Goal: Task Accomplishment & Management: Complete application form

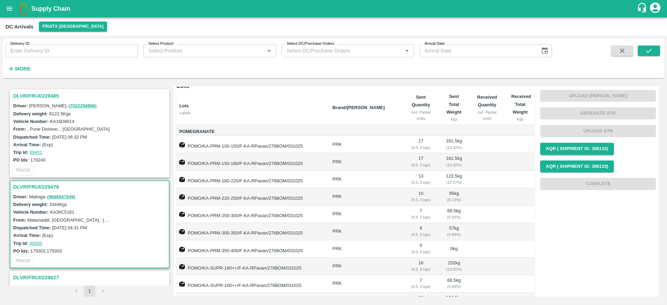
click at [35, 93] on h3 "DLVR/FRUI/229485" at bounding box center [90, 95] width 155 height 9
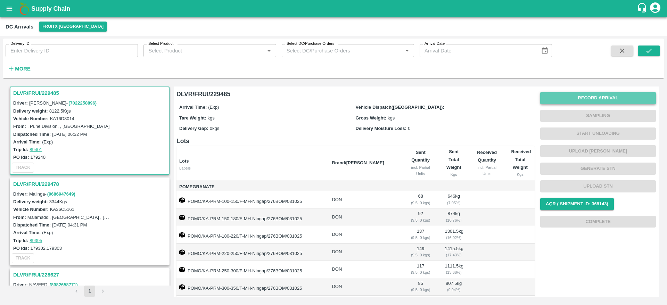
click at [593, 101] on button "Record Arrival" at bounding box center [598, 98] width 116 height 12
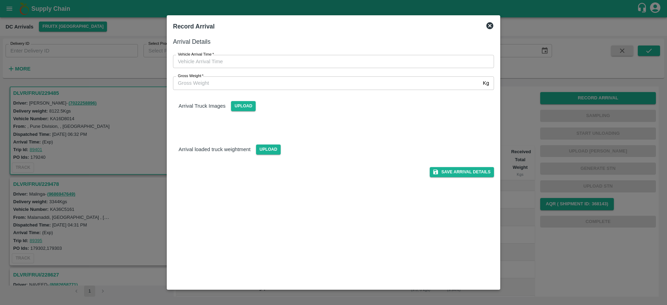
type input "DD/MM/YYYY hh:mm aa"
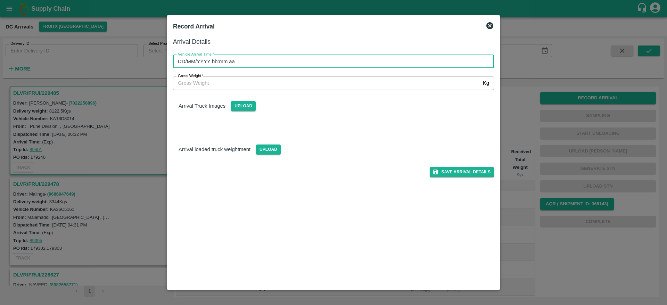
click at [253, 62] on input "DD/MM/YYYY hh:mm aa" at bounding box center [331, 61] width 316 height 13
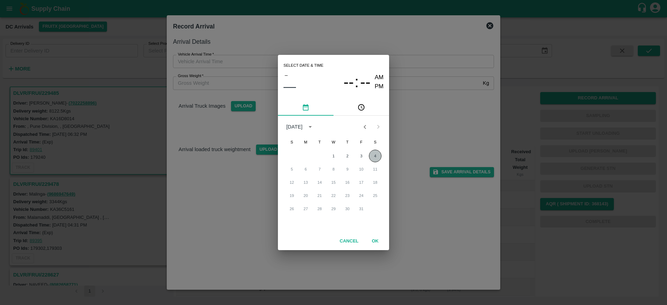
click at [377, 155] on button "4" at bounding box center [375, 156] width 13 height 13
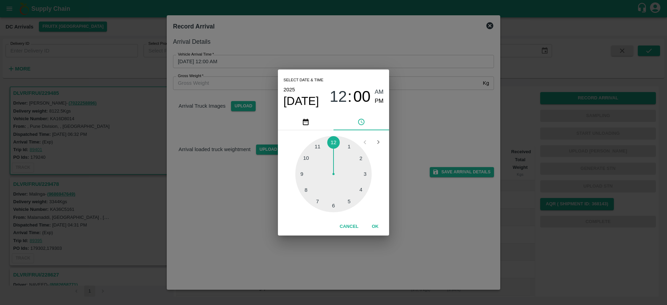
click at [364, 173] on div at bounding box center [333, 174] width 76 height 76
click at [330, 203] on div at bounding box center [333, 174] width 76 height 76
type input "04/10/2025 03:31 AM"
click at [375, 226] on button "OK" at bounding box center [375, 227] width 22 height 12
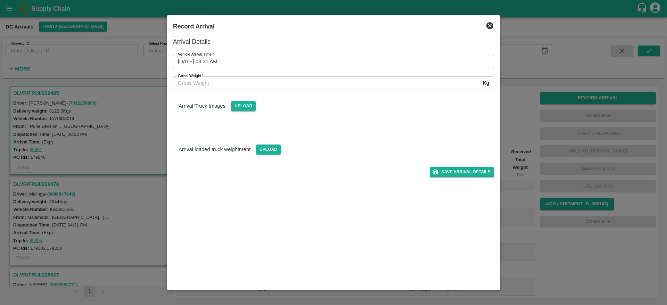
click at [451, 179] on div "Arrival Details Vehicle Arrival Time   * 04/10/2025 03:31 AM Vehicle Arrival Ti…" at bounding box center [333, 160] width 327 height 252
click at [458, 173] on button "Save Arrival Details" at bounding box center [462, 172] width 64 height 10
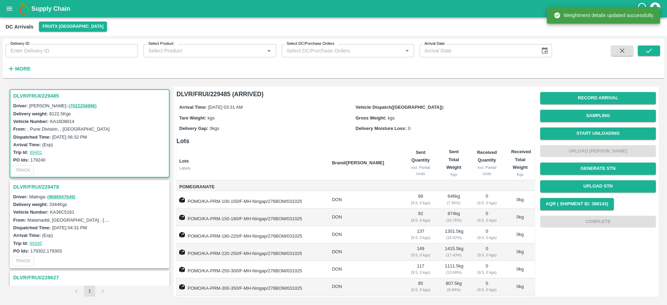
click at [36, 92] on h3 "DLVR/FRUI/229485" at bounding box center [90, 95] width 155 height 9
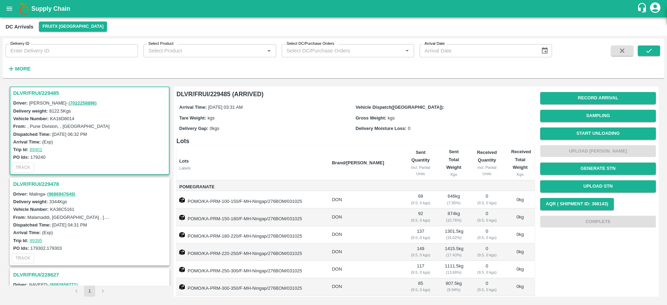
click at [23, 89] on h3 "DLVR/FRUI/229485" at bounding box center [90, 93] width 155 height 9
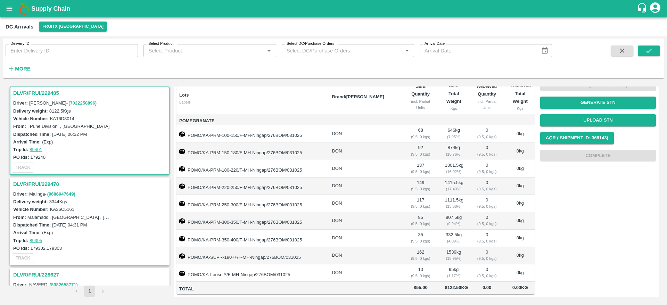
click at [43, 90] on h3 "DLVR/FRUI/229485" at bounding box center [90, 93] width 155 height 9
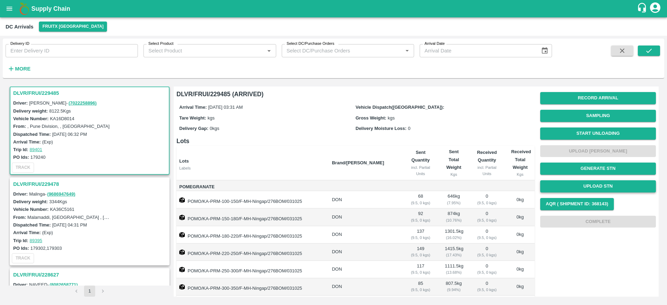
scroll to position [1, 0]
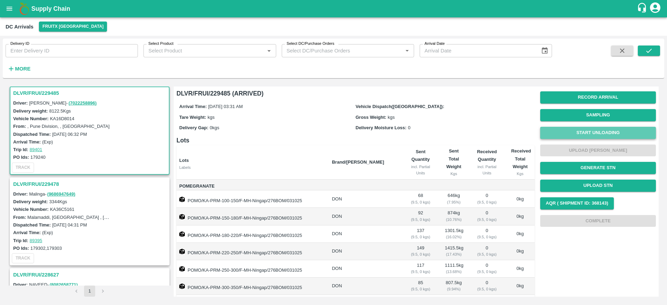
click at [598, 131] on button "Start Unloading" at bounding box center [598, 133] width 116 height 12
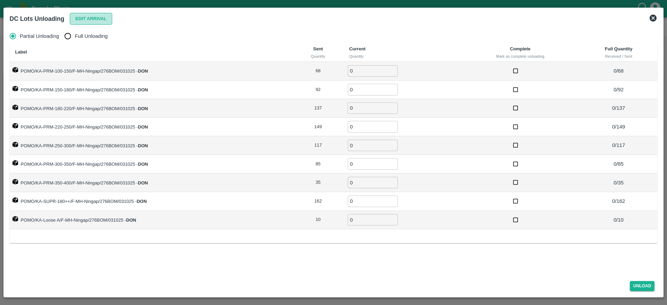
click at [87, 20] on button "Edit Arrival" at bounding box center [91, 19] width 42 height 12
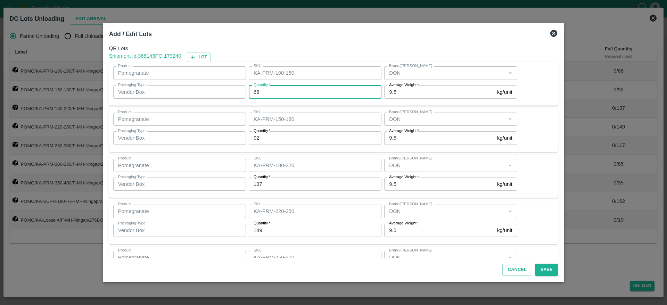
click at [274, 91] on input "68" at bounding box center [315, 91] width 133 height 13
type input "6"
type input "72"
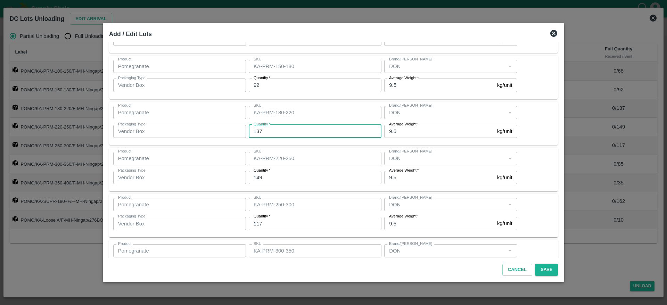
scroll to position [55, 0]
type input "134"
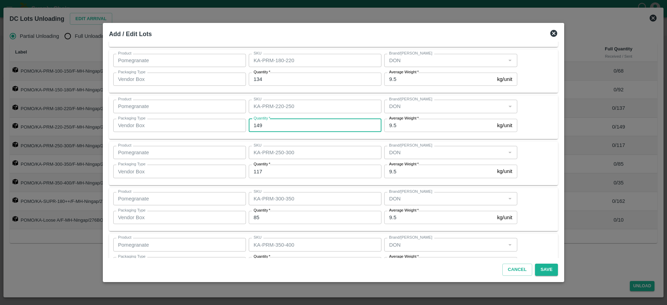
scroll to position [105, 0]
type input "151"
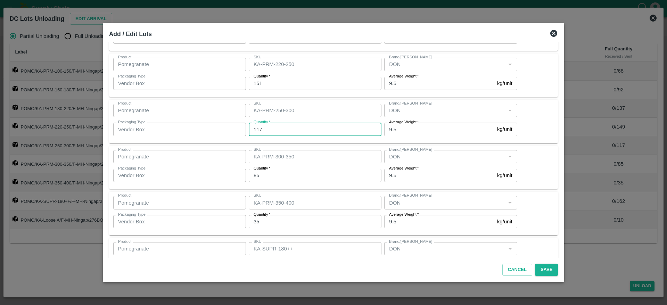
scroll to position [151, 0]
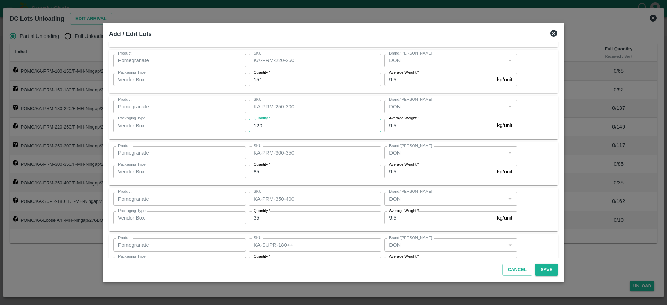
type input "120"
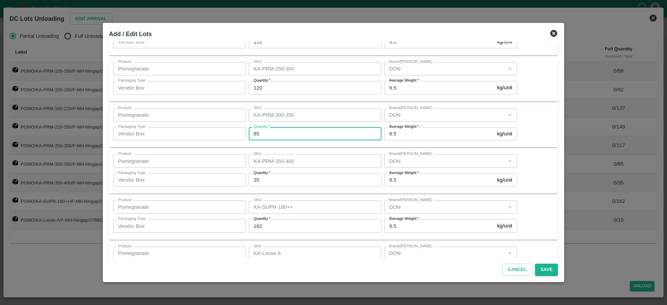
scroll to position [189, 0]
type input "82"
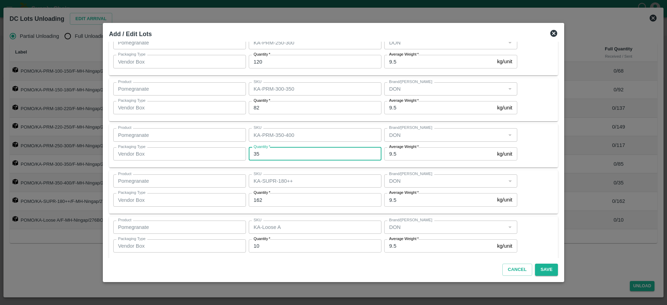
scroll to position [222, 0]
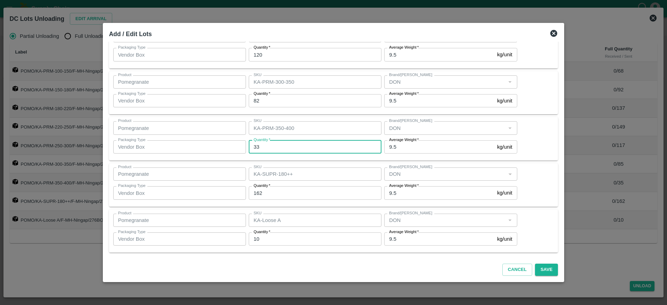
type input "33"
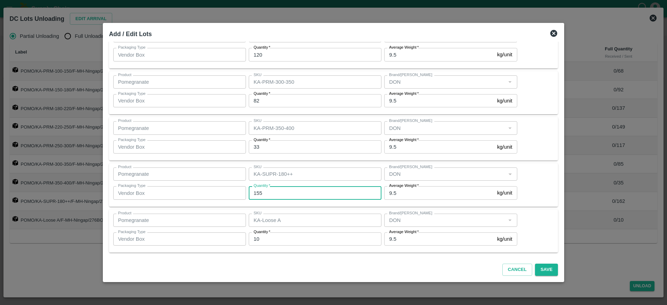
type input "155"
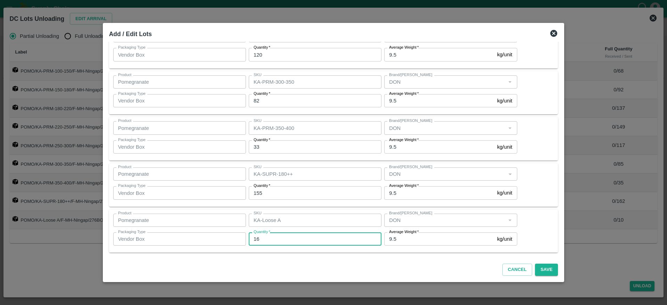
type input "16"
click at [429, 262] on div "Cancel Save" at bounding box center [333, 268] width 455 height 21
click at [543, 269] on button "Save" at bounding box center [546, 270] width 23 height 12
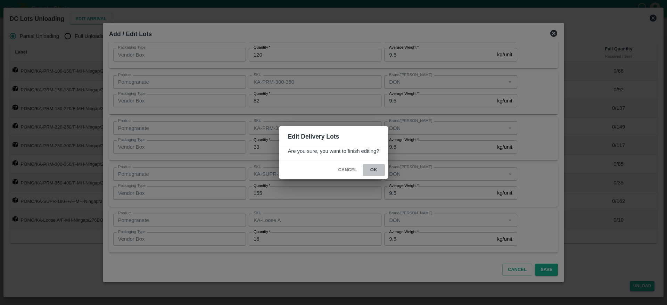
click at [375, 171] on button "ok" at bounding box center [374, 170] width 22 height 12
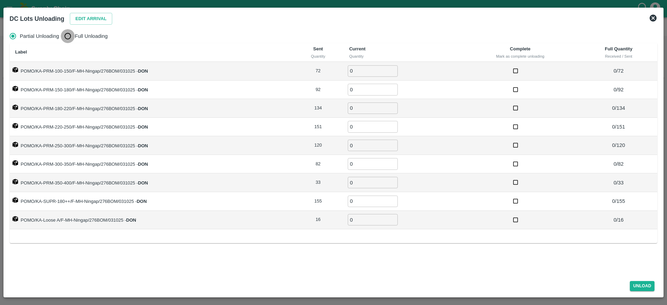
click at [71, 34] on input "Full Unloading" at bounding box center [68, 36] width 14 height 14
radio input "true"
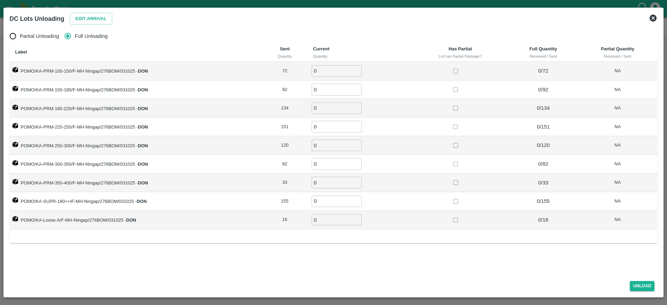
click at [325, 65] on td "0 ​" at bounding box center [360, 71] width 104 height 19
click at [323, 72] on input "0" at bounding box center [337, 70] width 50 height 11
type input "72"
type input "92"
type input "134"
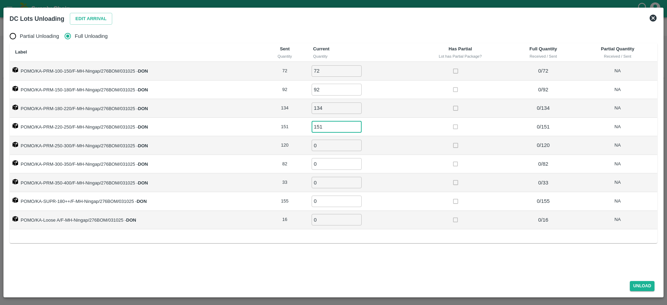
type input "151"
type input "120"
type input "82"
type input "2"
type input "33"
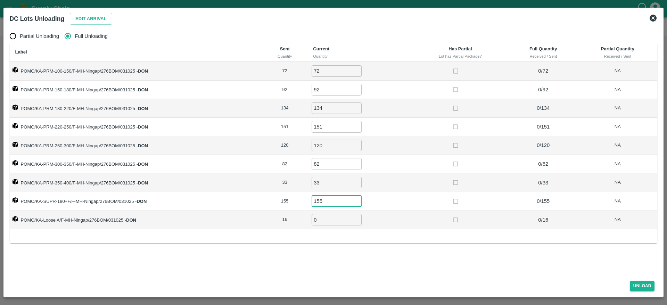
type input "155"
type input "16"
click at [637, 289] on button "Unload" at bounding box center [642, 286] width 25 height 10
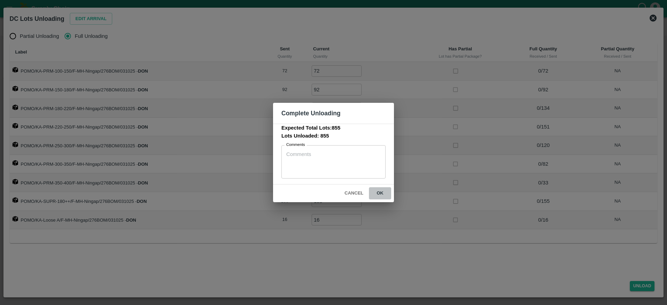
click at [381, 193] on button "ok" at bounding box center [380, 193] width 22 height 12
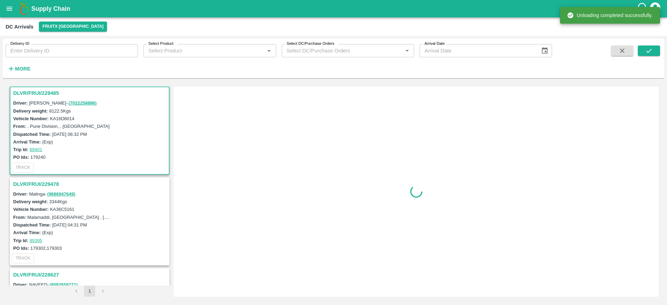
scroll to position [0, 0]
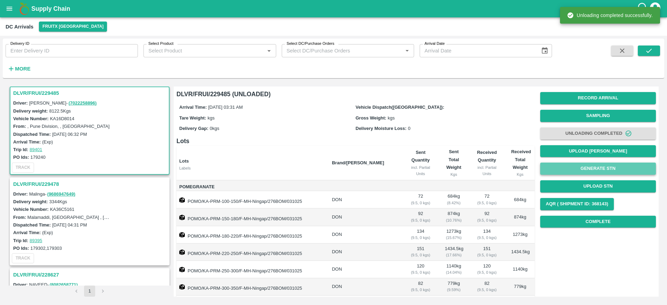
click at [597, 171] on button "Generate STN" at bounding box center [598, 169] width 116 height 12
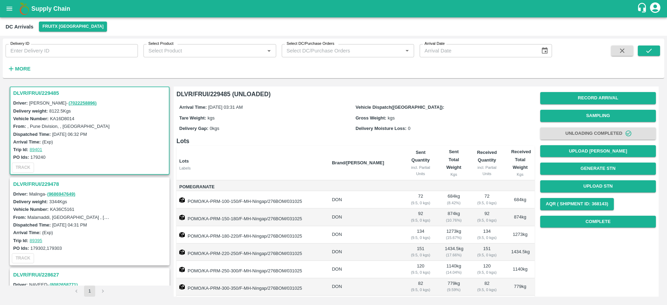
click at [38, 181] on h3 "DLVR/FRUI/229478" at bounding box center [90, 184] width 155 height 9
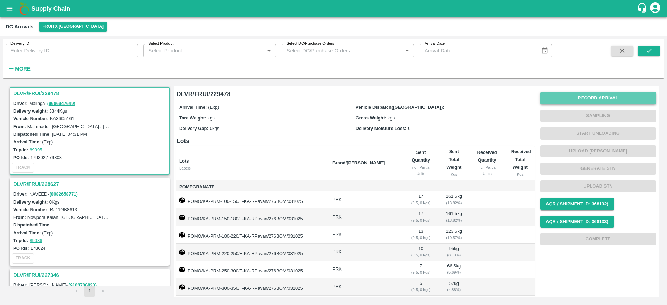
click at [595, 95] on button "Record Arrival" at bounding box center [598, 98] width 116 height 12
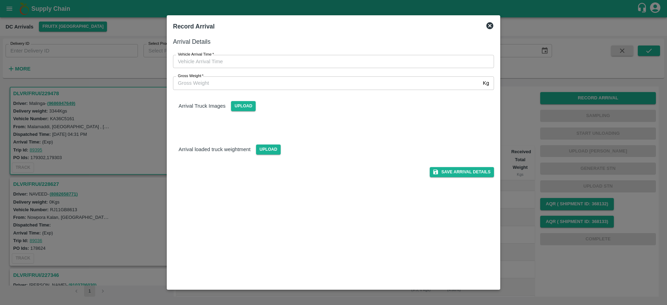
type input "DD/MM/YYYY hh:mm aa"
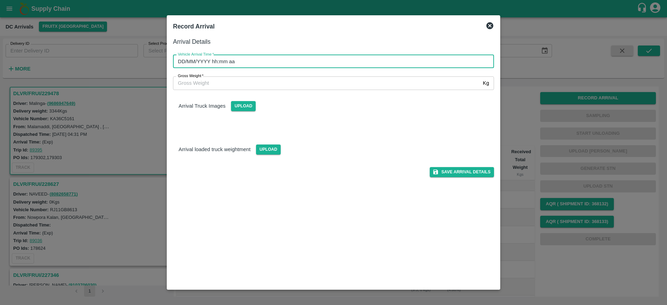
click at [302, 58] on input "DD/MM/YYYY hh:mm aa" at bounding box center [331, 61] width 316 height 13
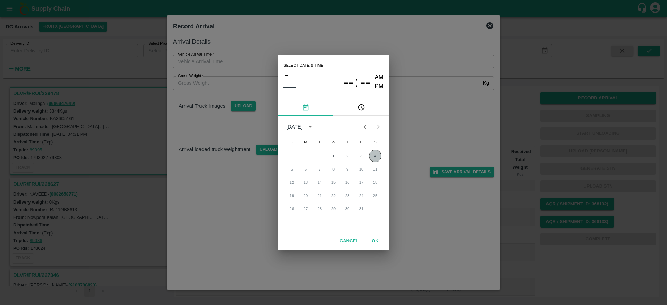
click at [376, 155] on button "4" at bounding box center [375, 156] width 13 height 13
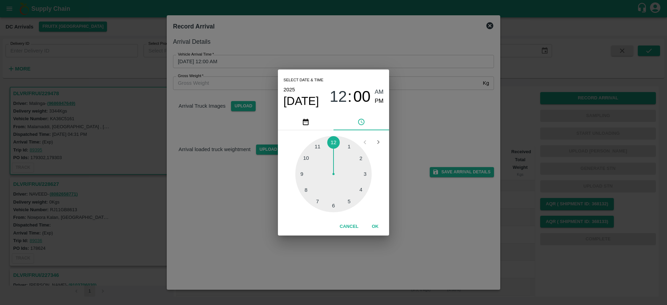
click at [336, 199] on div at bounding box center [333, 174] width 76 height 76
type input "04/10/2025 06:00 AM"
click at [376, 221] on button "OK" at bounding box center [375, 227] width 22 height 12
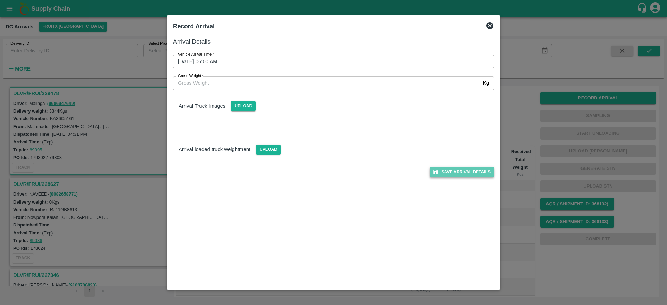
click at [455, 174] on button "Save Arrival Details" at bounding box center [462, 172] width 64 height 10
click at [490, 24] on icon at bounding box center [490, 25] width 7 height 7
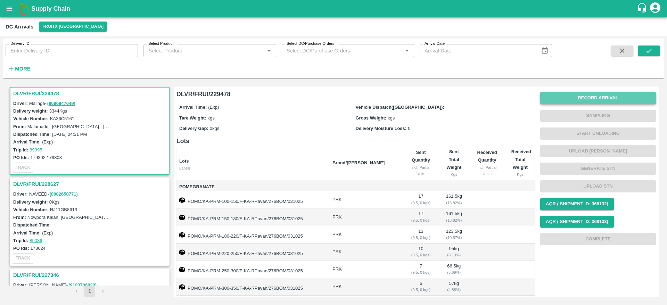
click at [596, 98] on button "Record Arrival" at bounding box center [598, 98] width 116 height 12
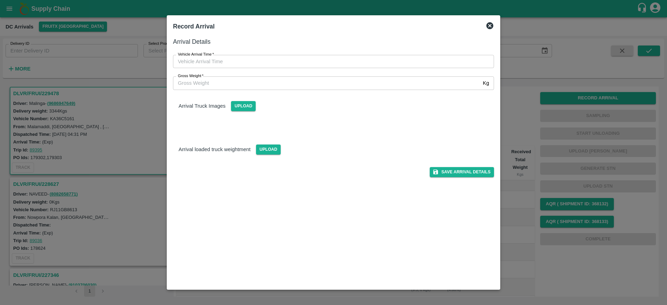
type input "DD/MM/YYYY hh:mm aa"
click at [325, 66] on input "DD/MM/YYYY hh:mm aa" at bounding box center [331, 61] width 316 height 13
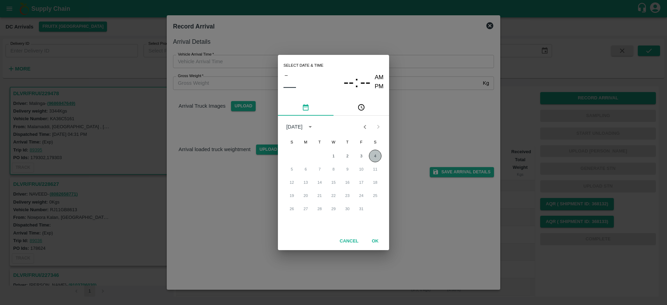
click at [373, 154] on button "4" at bounding box center [375, 156] width 13 height 13
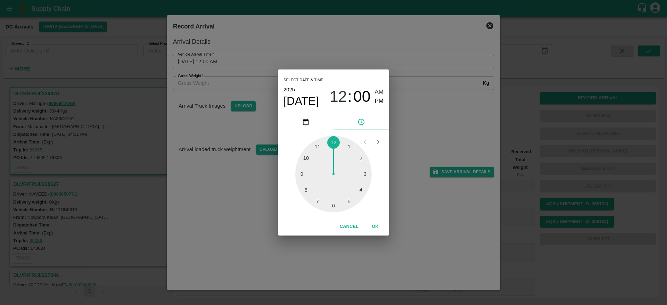
click at [334, 203] on div at bounding box center [333, 174] width 76 height 76
type input "04/10/2025 06:00 AM"
click at [376, 227] on button "OK" at bounding box center [375, 227] width 22 height 12
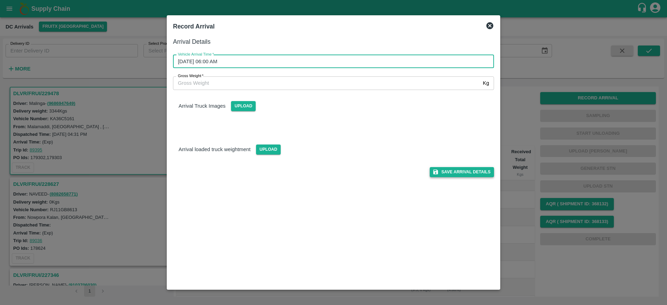
click at [457, 171] on button "Save Arrival Details" at bounding box center [462, 172] width 64 height 10
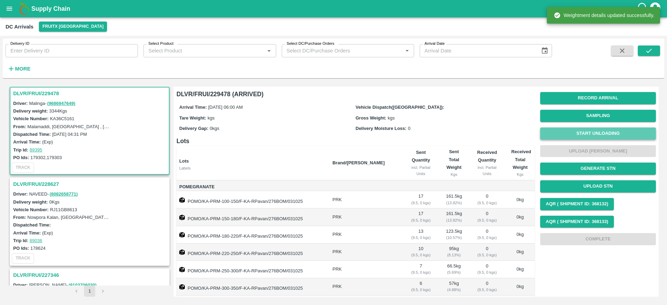
click at [576, 130] on button "Start Unloading" at bounding box center [598, 134] width 116 height 12
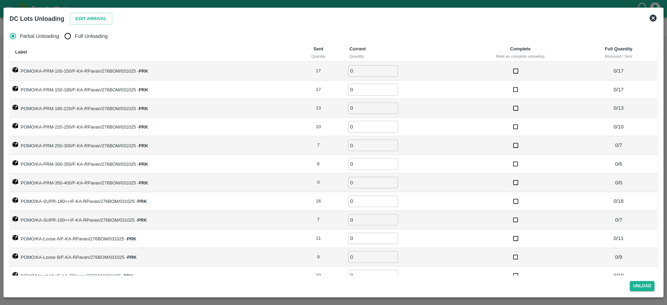
click at [88, 37] on span "Full Unloading" at bounding box center [91, 36] width 33 height 8
click at [75, 37] on input "Full Unloading" at bounding box center [68, 36] width 14 height 14
radio input "true"
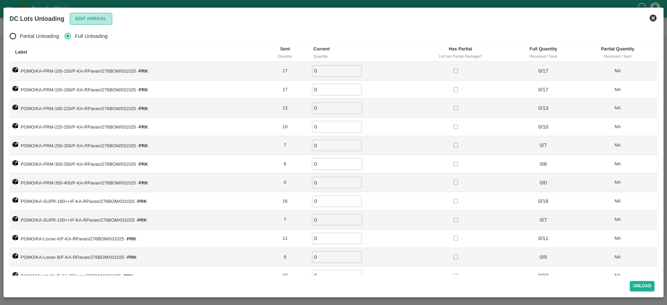
click at [92, 19] on button "Edit Arrival" at bounding box center [91, 19] width 42 height 12
click at [80, 22] on button "Edit Arrival" at bounding box center [91, 19] width 42 height 12
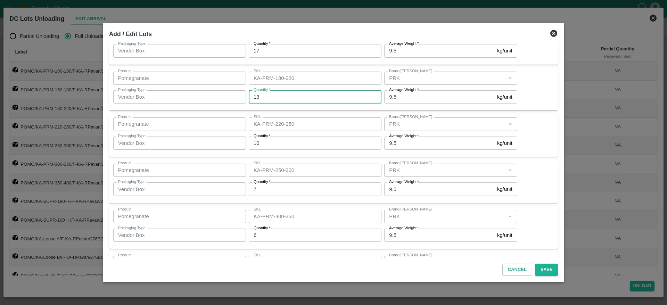
scroll to position [89, 0]
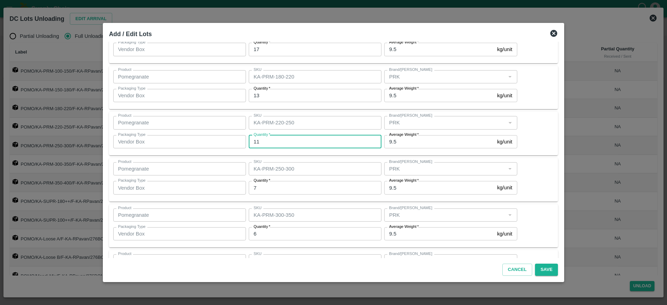
type input "11"
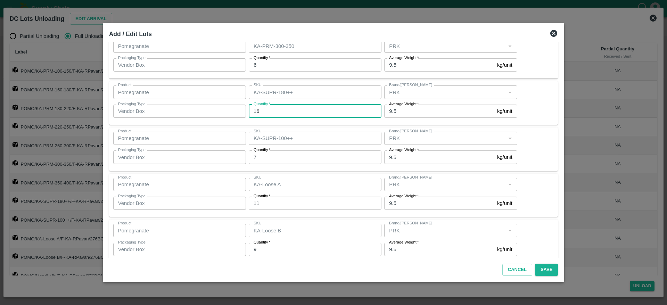
scroll to position [260, 0]
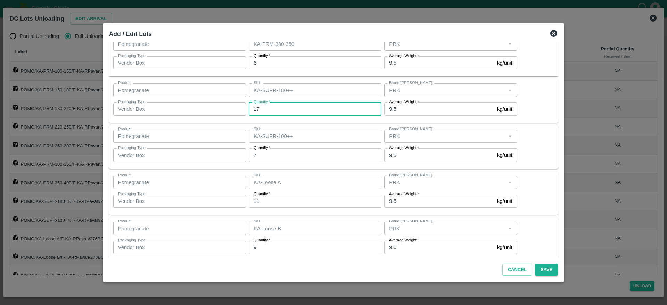
type input "17"
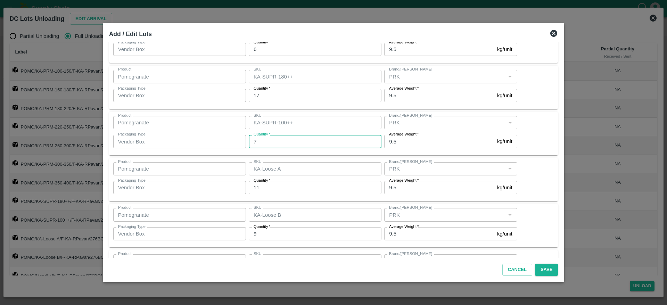
scroll to position [274, 0]
type input "6"
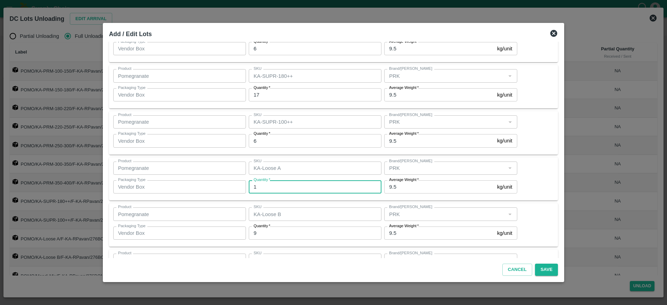
type input "11"
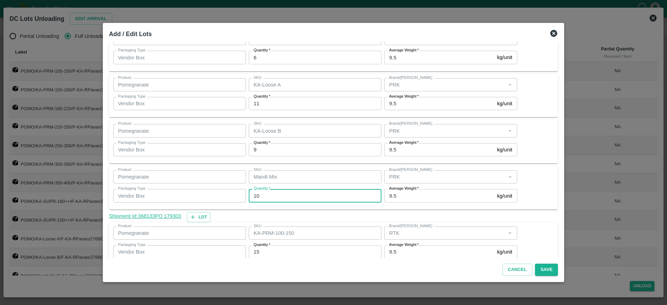
scroll to position [370, 0]
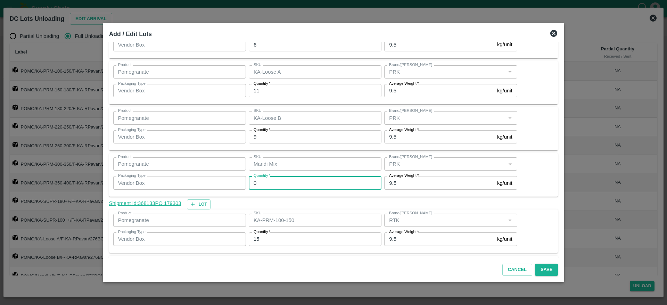
type input "0"
click at [538, 171] on div "Product Pomegranate Product SKU Mandi Mix SKU Brand/Marka Brand/Marka Packaging…" at bounding box center [333, 174] width 441 height 35
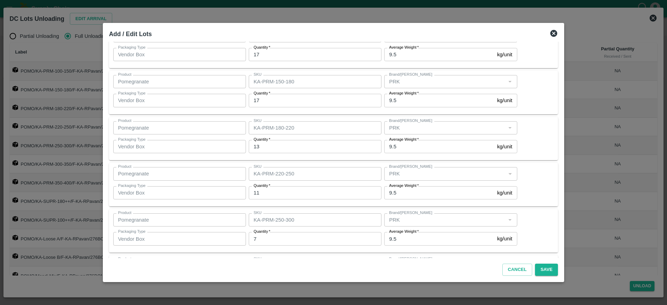
scroll to position [0, 0]
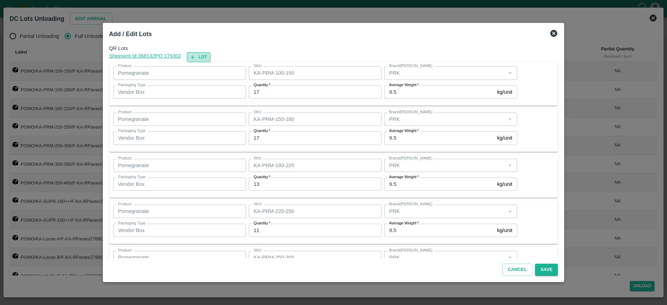
click at [210, 59] on button "Lot" at bounding box center [199, 57] width 24 height 10
type input "KA-PRM-100-150"
type input "KA-PRM-150-180"
type input "17"
type input "KA-PRM-180-220"
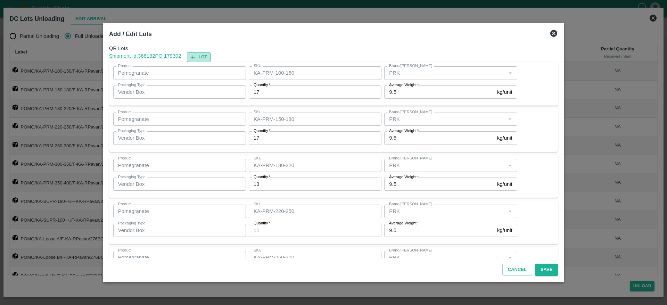
type input "13"
type input "KA-PRM-220-250"
type input "11"
type input "KA-PRM-250-300"
type input "7"
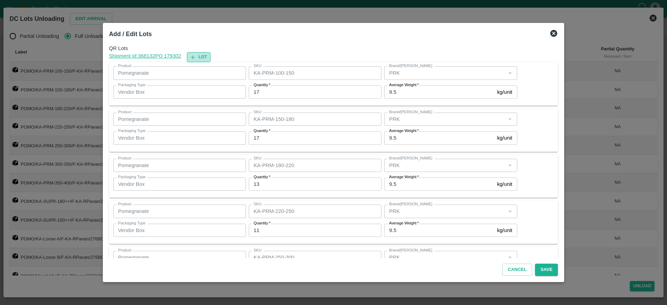
type input "KA-PRM-300-350"
type input "6"
type input "KA-SUPR-180++"
type input "17"
type input "KA-SUPR-100++"
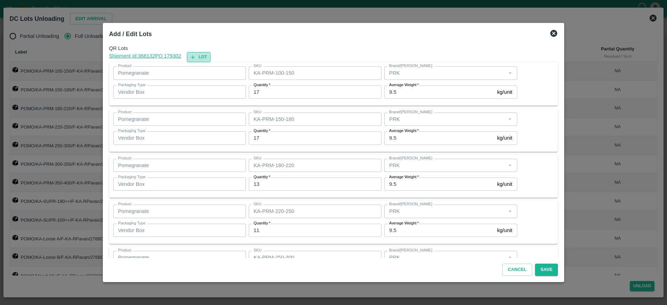
type input "6"
type input "KA-Loose A"
type input "11"
type input "KA-Loose B"
type input "9"
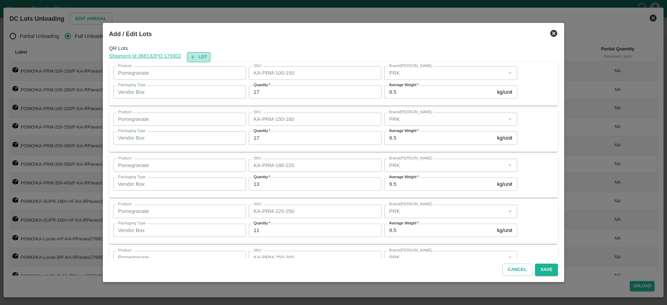
type input "Mandi Mix"
type input "PRK"
type input "0"
type input "KA-PRM-100-150"
type input "RTK"
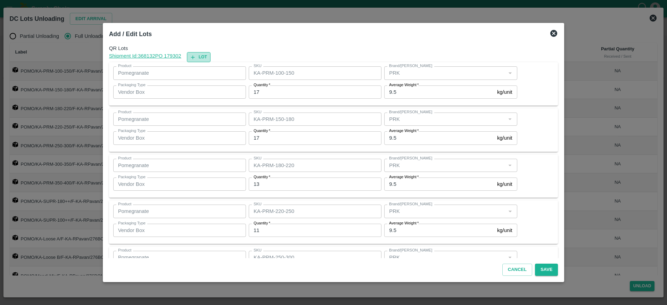
type input "KA-PRM-150-180"
type input "15"
type input "KA-PRM-180-220"
type input "13"
type input "KA-PRM-220-250"
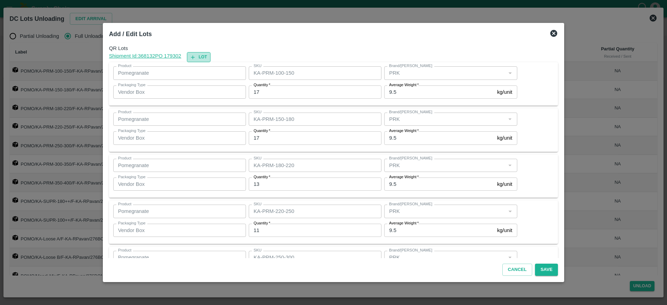
type input "14"
type input "KA-PRM-250-300"
type input "13"
type input "KA-PRM-300-350"
type input "17"
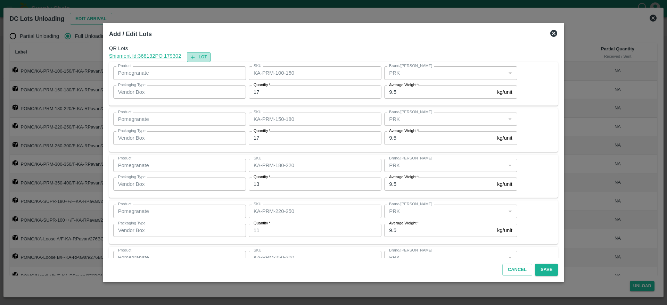
type input "KA-SUPR-180++"
type input "43"
type input "KA-SUPR-100++"
type input "13"
type input "KA-Loose A"
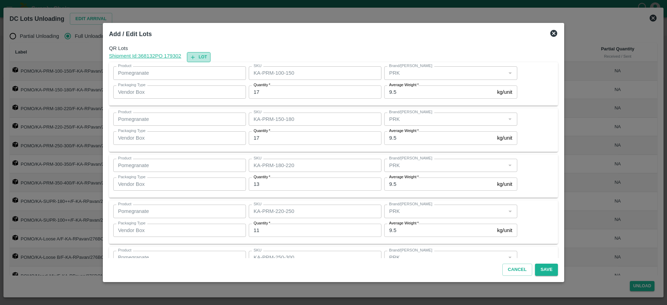
type input "10"
type input "KA-Loose B"
type input "9"
type input "KA-Green"
type input "28"
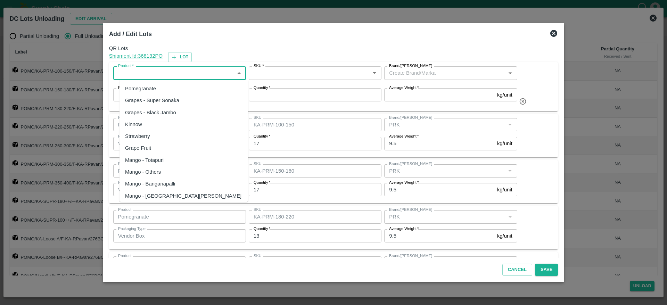
click at [170, 73] on input "Product   *" at bounding box center [173, 72] width 117 height 9
click at [157, 86] on div "Pomegranate" at bounding box center [184, 89] width 129 height 12
type input "Pomegranate"
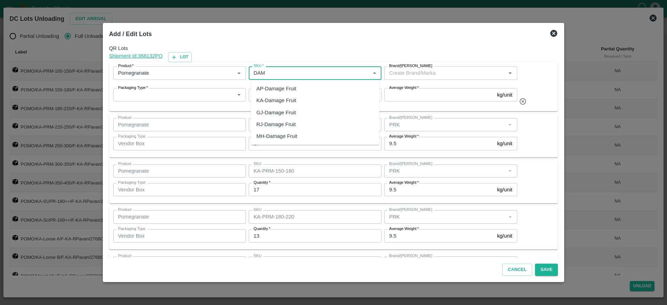
click at [277, 100] on div "KA-Damage Fruit" at bounding box center [276, 101] width 40 height 8
type input "KA-Damage Fruit"
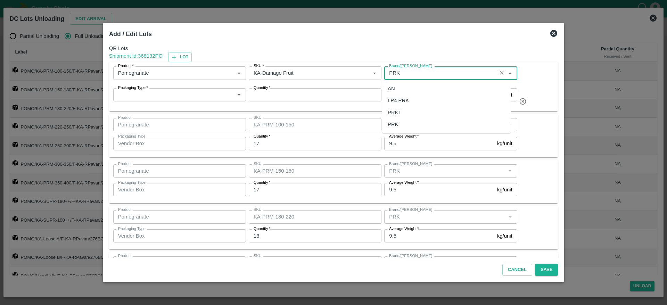
click at [403, 125] on div "PRK" at bounding box center [446, 125] width 129 height 12
type input "PRK"
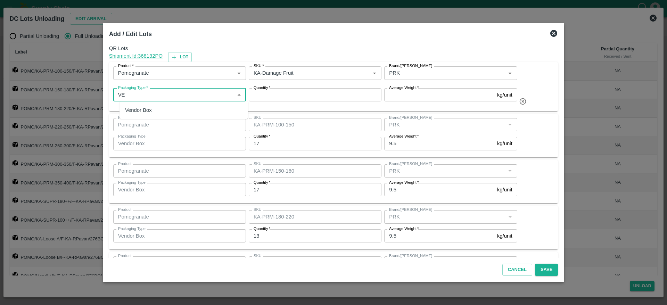
click at [193, 108] on div "Vendor Box" at bounding box center [184, 110] width 129 height 12
type input "Vendor Box"
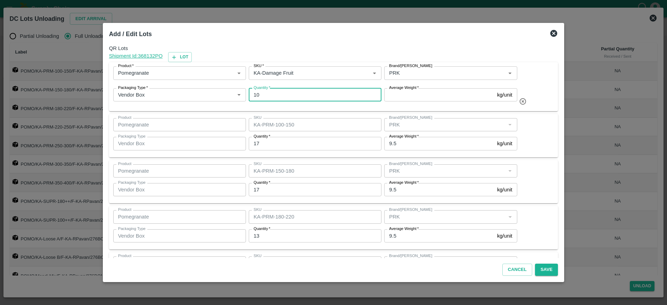
type input "10"
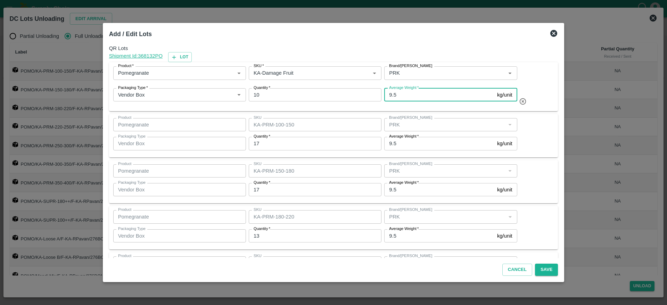
type input "9.5"
click at [524, 136] on div "Product Pomegranate Product SKU KA-PRM-100-150 SKU Brand/Marka Brand/Marka Pack…" at bounding box center [333, 135] width 441 height 35
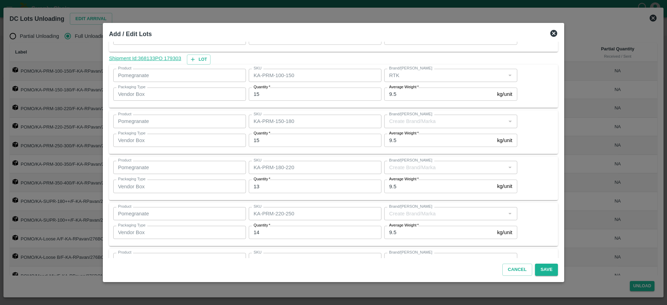
scroll to position [567, 0]
click at [295, 92] on input "15" at bounding box center [315, 93] width 133 height 13
type input "16"
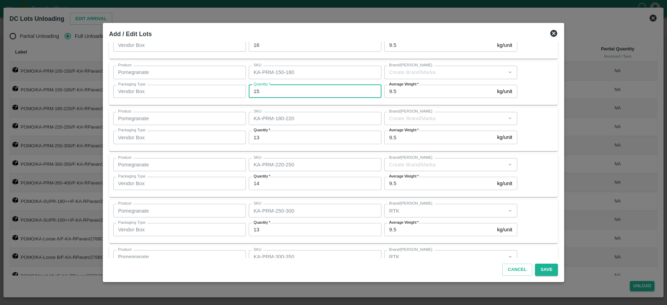
scroll to position [616, 0]
type input "14"
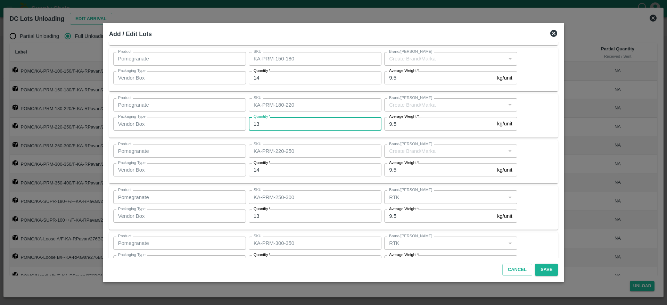
scroll to position [630, 0]
type input "13"
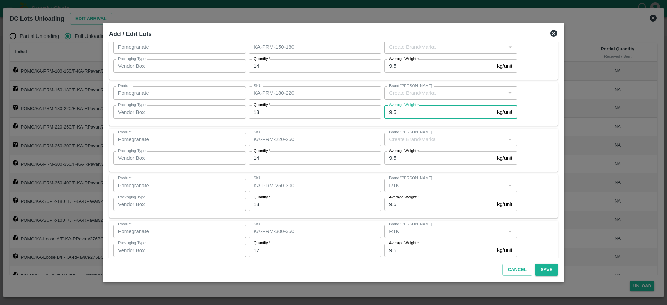
scroll to position [642, 0]
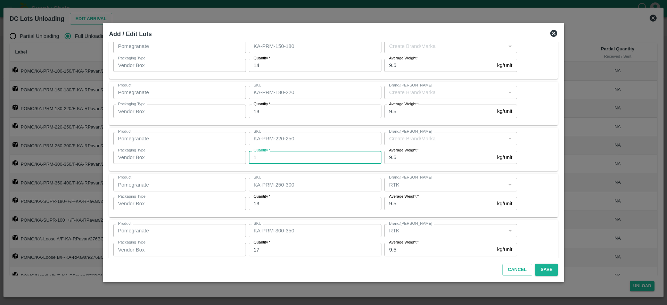
type input "14"
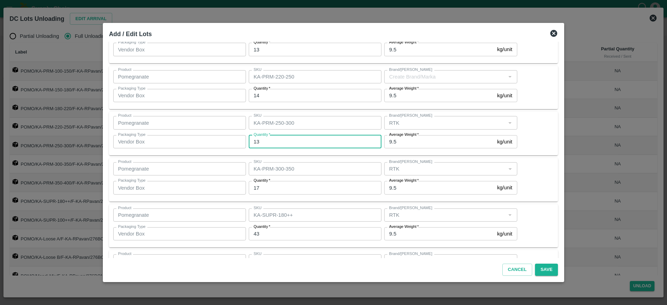
scroll to position [704, 0]
type input "13"
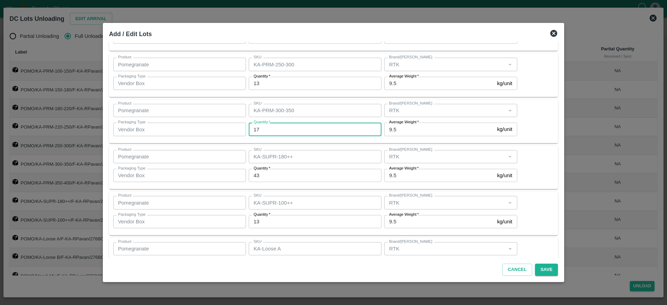
scroll to position [765, 0]
type input "17"
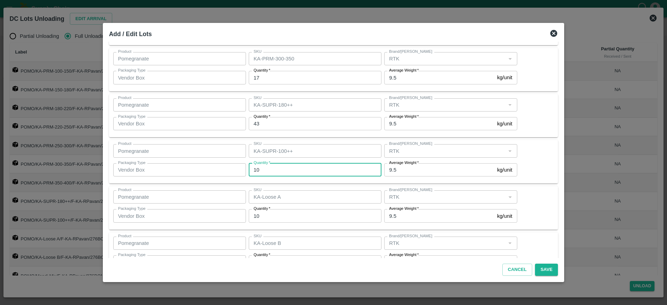
scroll to position [841, 0]
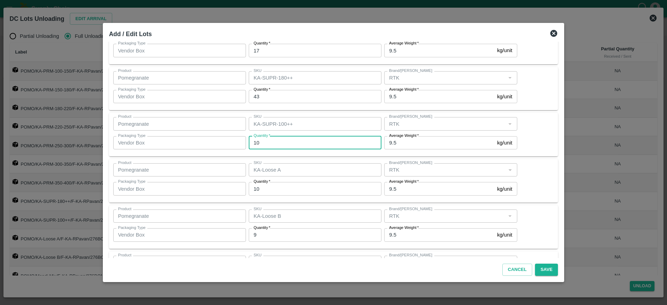
type input "1"
type input "13"
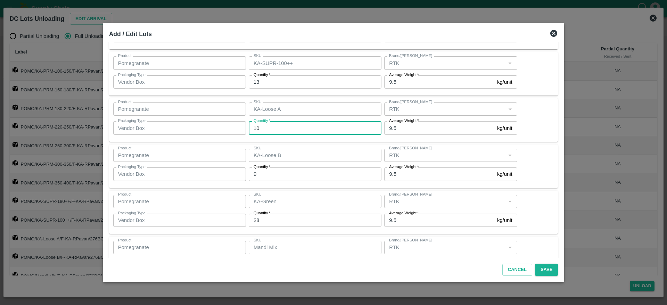
scroll to position [913, 0]
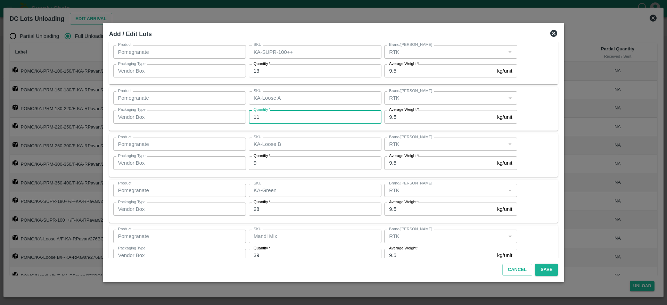
type input "11"
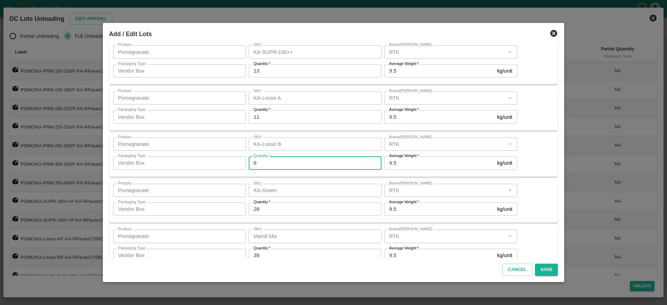
scroll to position [930, 0]
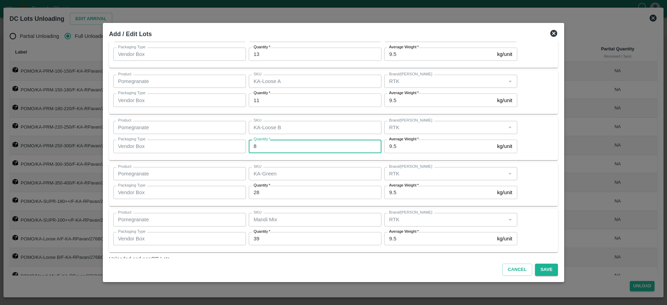
type input "8"
type input "9"
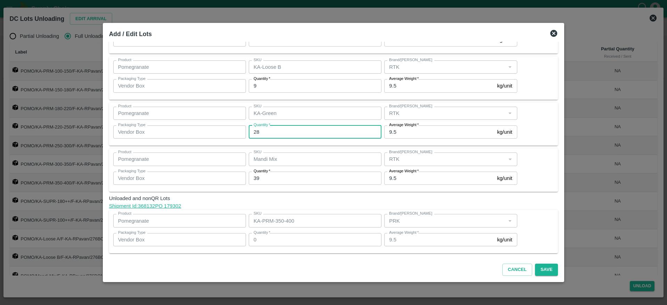
scroll to position [990, 0]
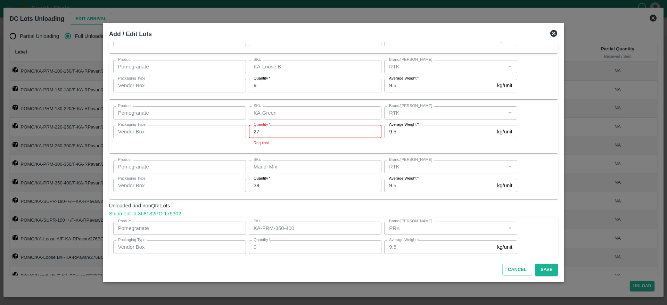
type input "27"
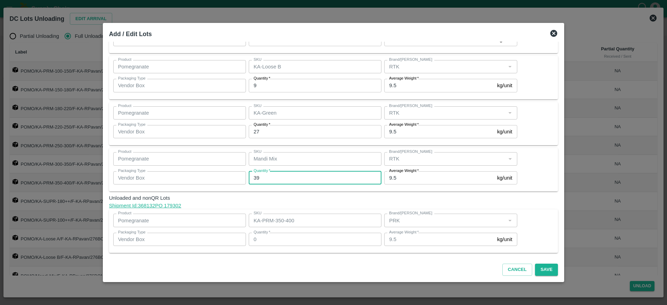
click at [528, 197] on span "Unloaded and nonQR Lots" at bounding box center [333, 198] width 449 height 8
click at [263, 180] on input "39" at bounding box center [315, 177] width 133 height 13
type input "3"
type input "1"
click at [542, 165] on div "Product Pomegranate Product SKU Mandi Mix SKU Brand/Marka Brand/Marka Packaging…" at bounding box center [333, 169] width 441 height 35
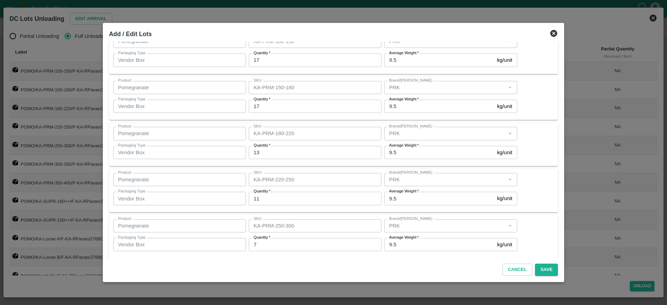
scroll to position [0, 0]
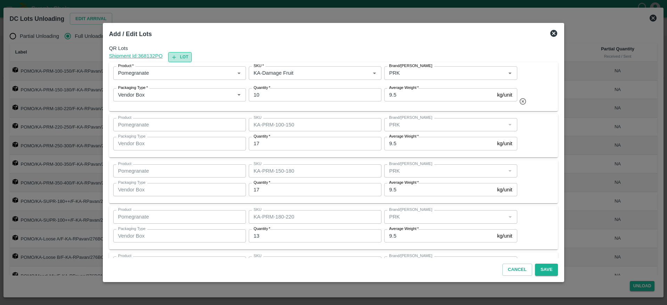
click at [177, 58] on icon "button" at bounding box center [174, 57] width 6 height 6
type input "10"
type input "KA-PRM-100-150"
type input "KA-PRM-150-180"
type input "17"
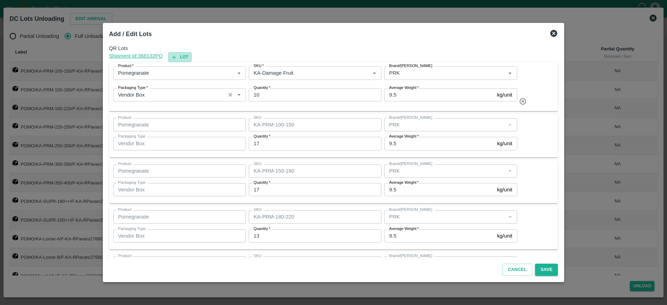
type input "KA-PRM-180-220"
type input "13"
type input "KA-PRM-220-250"
type input "11"
type input "KA-PRM-250-300"
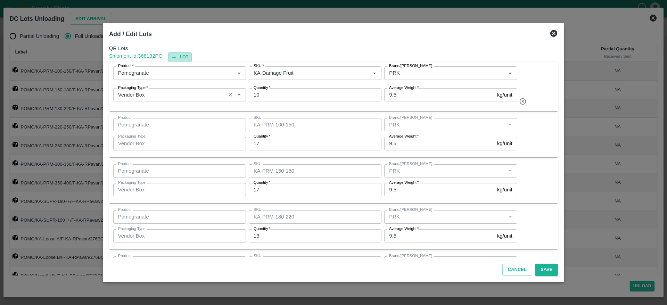
type input "7"
type input "KA-PRM-300-350"
type input "6"
type input "KA-SUPR-180++"
type input "17"
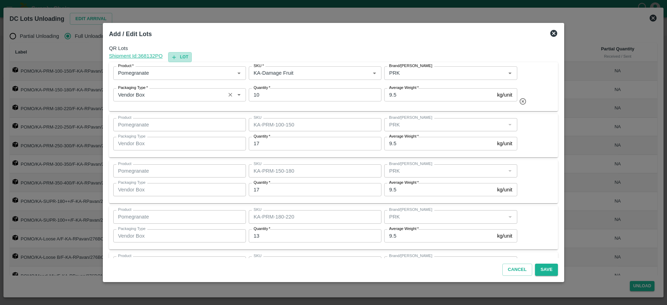
type input "KA-SUPR-100++"
type input "6"
type input "KA-Loose A"
type input "11"
type input "KA-Loose B"
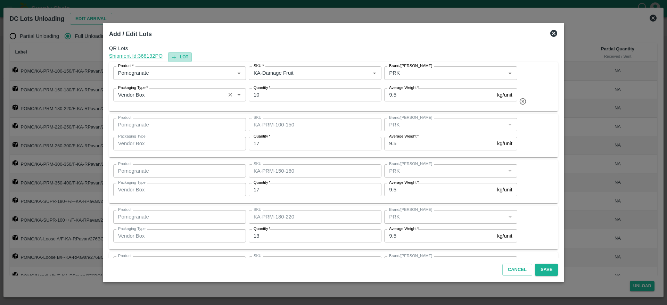
type input "9"
type input "Mandi Mix"
type input "PRK"
type input "0"
type input "KA-PRM-100-150"
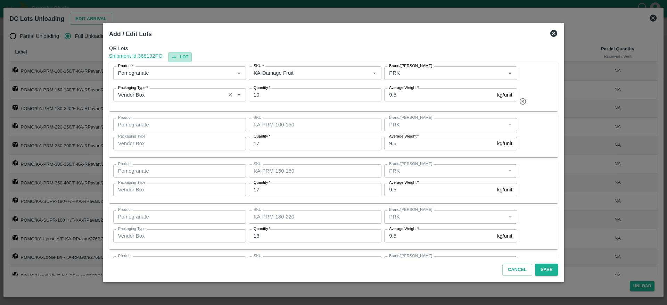
type input "RTK"
type input "16"
type input "KA-PRM-150-180"
type input "14"
type input "KA-PRM-180-220"
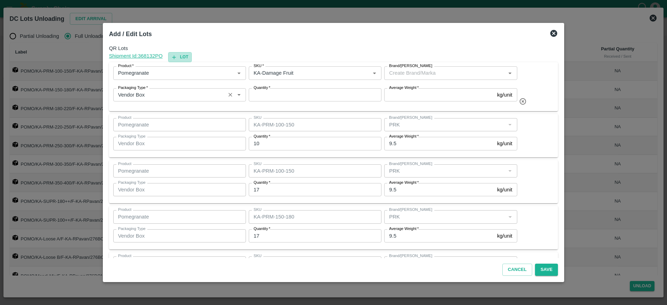
type input "13"
type input "KA-PRM-220-250"
type input "14"
type input "KA-PRM-250-300"
type input "13"
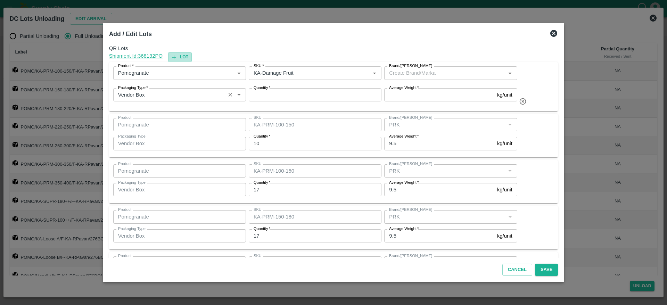
type input "KA-PRM-300-350"
type input "17"
type input "KA-SUPR-180++"
type input "43"
type input "KA-SUPR-100++"
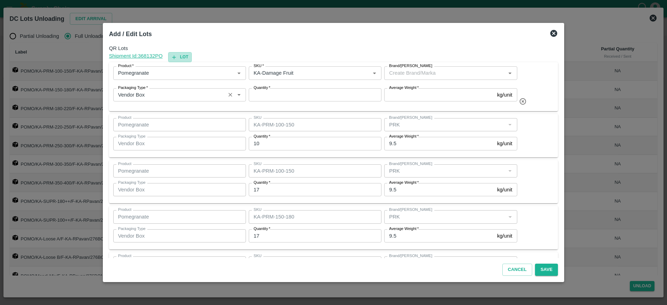
type input "13"
type input "KA-Loose A"
type input "11"
type input "KA-Loose B"
type input "9"
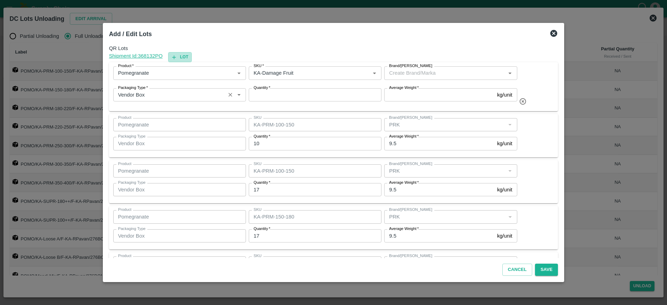
type input "KA-Green"
type input "27"
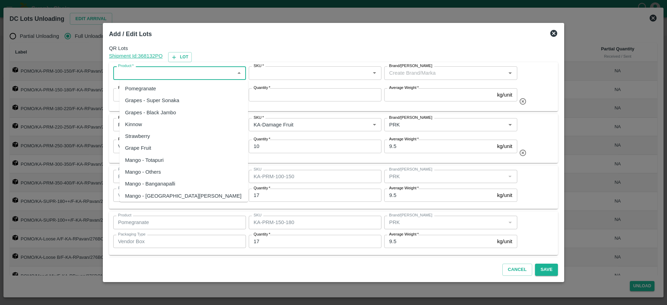
click at [167, 73] on input "Product   *" at bounding box center [173, 72] width 117 height 9
click at [161, 86] on div "Pomegranate" at bounding box center [184, 89] width 129 height 12
type input "Pomegranate"
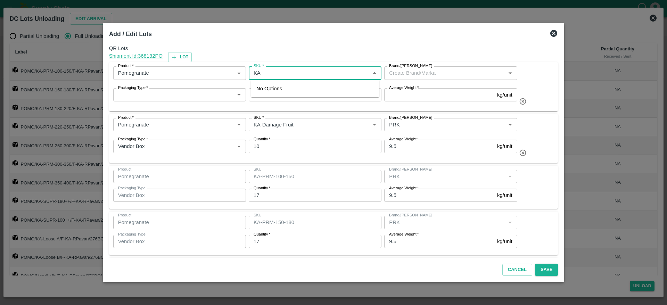
type input "K"
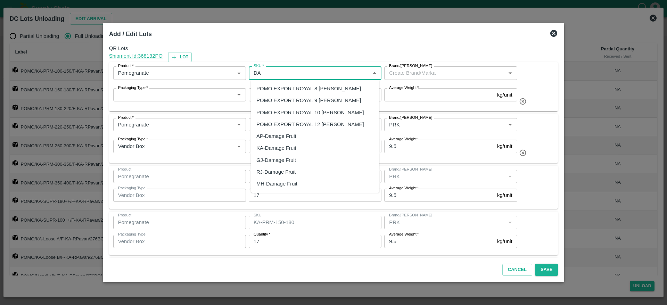
click at [287, 147] on div "KA-Damage Fruit" at bounding box center [276, 148] width 40 height 8
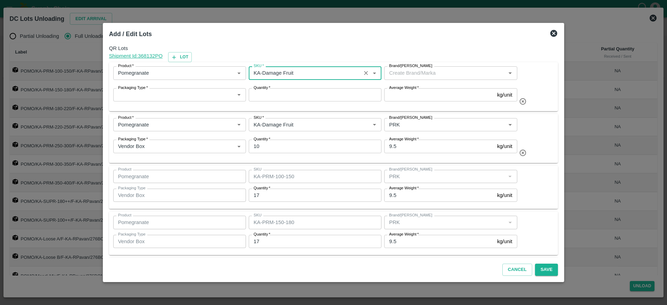
type input "KA-Damage Fruit"
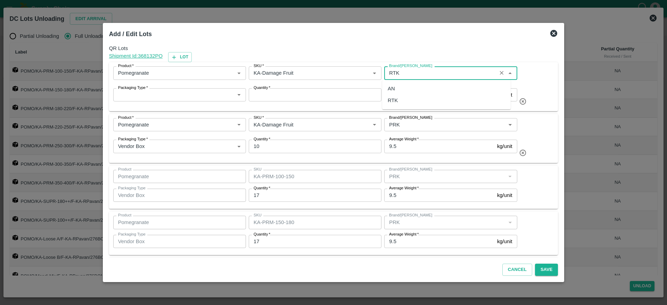
click at [409, 103] on div "RTK" at bounding box center [446, 101] width 129 height 12
type input "RTK"
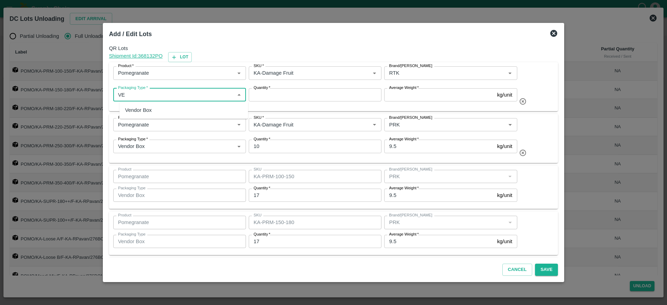
click at [152, 112] on div "Vendor Box" at bounding box center [138, 110] width 27 height 8
type input "Vendor Box"
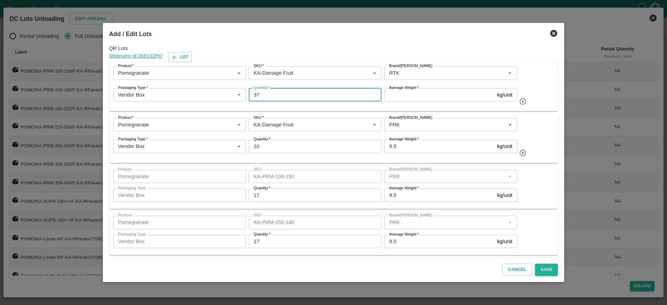
type input "37"
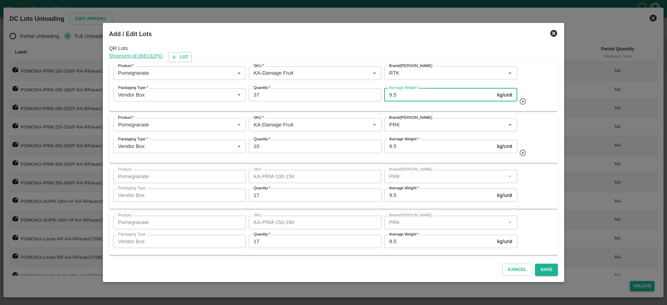
type input "9.5"
click at [546, 141] on div "Product   * Product   * SKU   * SKU   * Brand/Marka Brand/Marka Packaging Type …" at bounding box center [333, 138] width 441 height 41
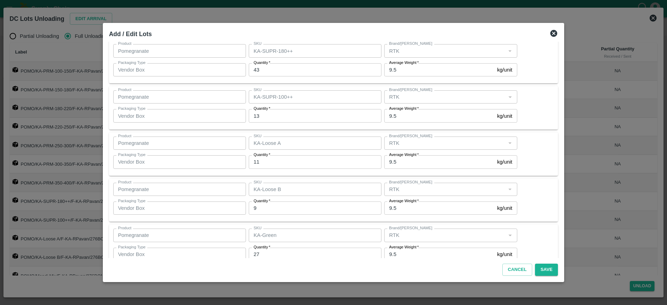
scroll to position [1042, 0]
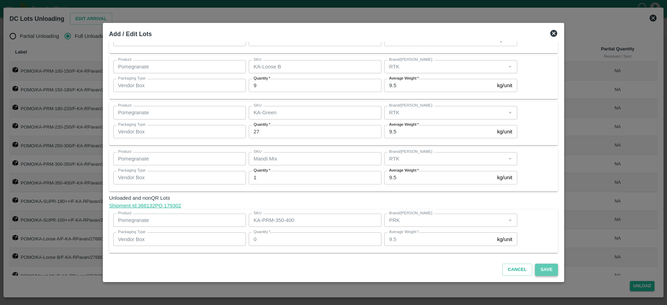
click at [544, 270] on button "Save" at bounding box center [546, 270] width 23 height 12
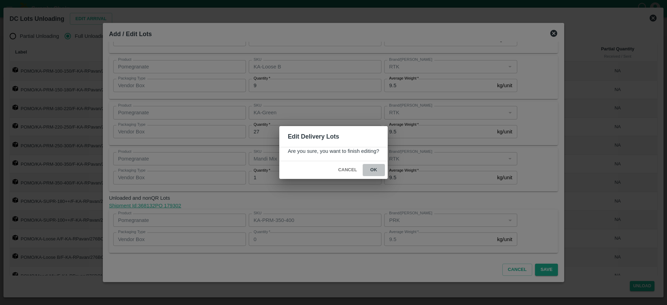
click at [371, 172] on button "ok" at bounding box center [374, 170] width 22 height 12
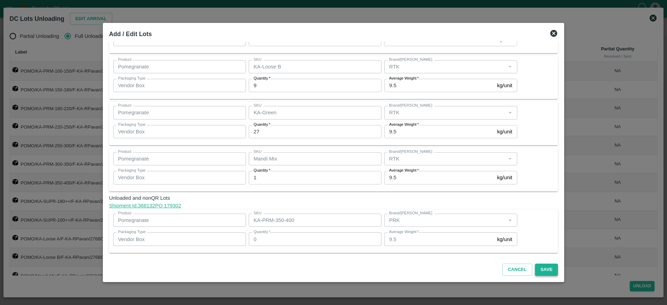
click at [538, 270] on button "Save" at bounding box center [546, 270] width 23 height 12
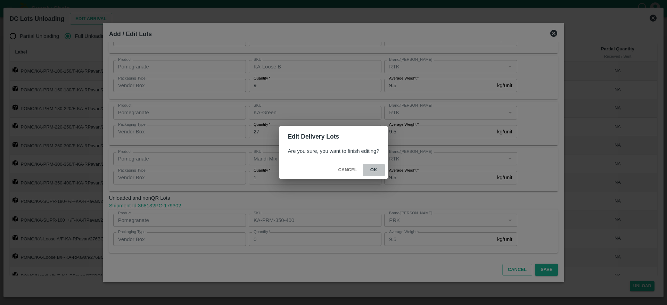
click at [377, 167] on button "ok" at bounding box center [374, 170] width 22 height 12
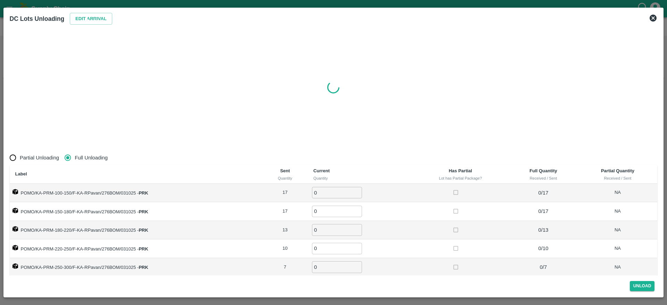
radio input "true"
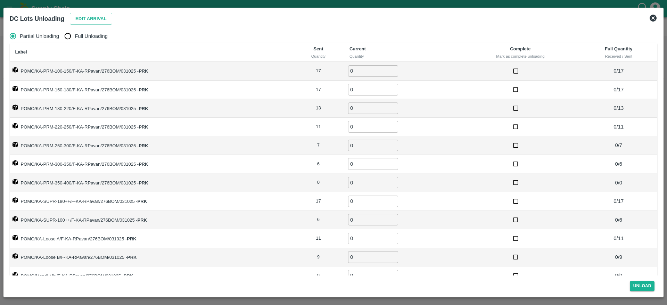
click at [67, 34] on input "Full Unloading" at bounding box center [68, 36] width 14 height 14
radio input "true"
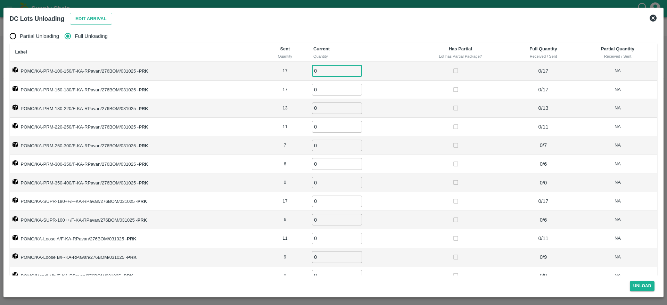
click at [323, 73] on input "0" at bounding box center [337, 70] width 50 height 11
type input "17"
type input "13"
type input "11"
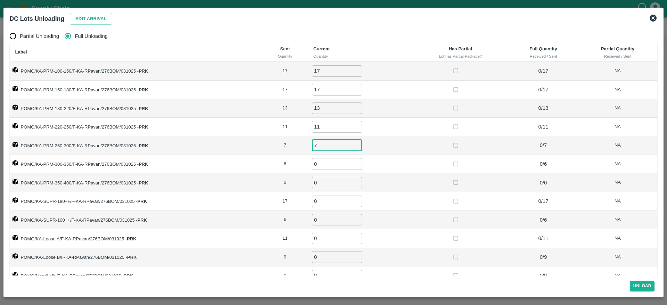
type input "7"
type input "6"
type input "17"
type input "6"
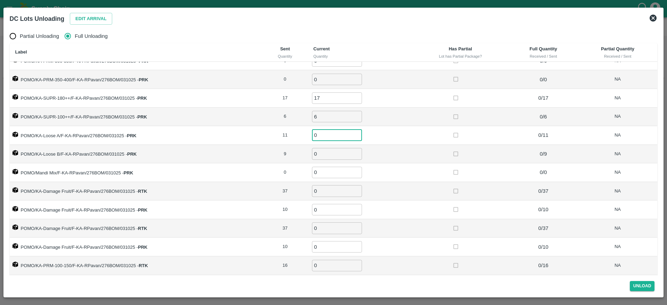
scroll to position [119, 0]
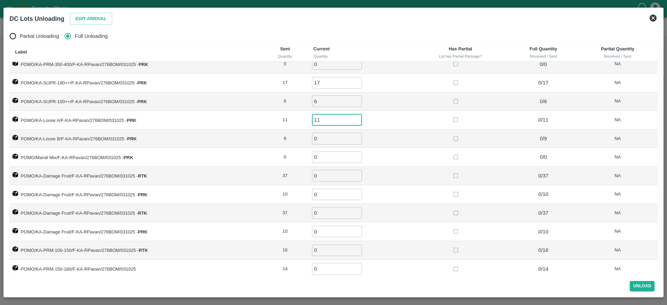
type input "11"
type input "9"
type input "37"
type input "10"
type input "37"
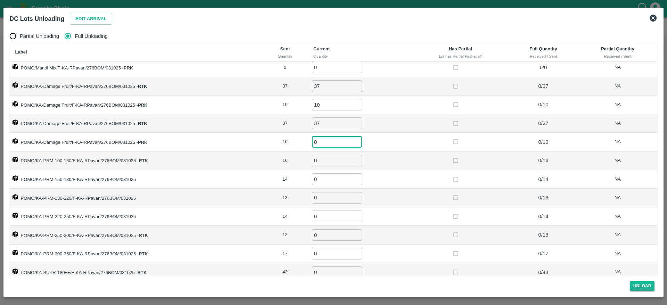
scroll to position [221, 0]
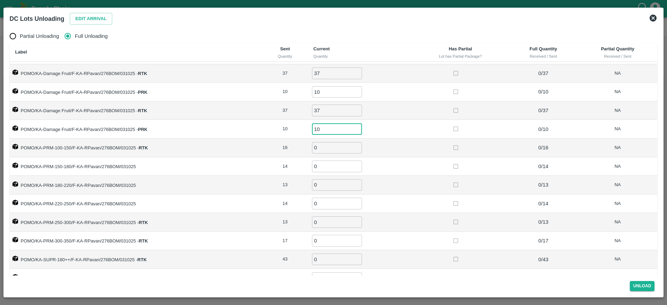
type input "10"
type input "16"
type input "14"
type input "13"
type input "14"
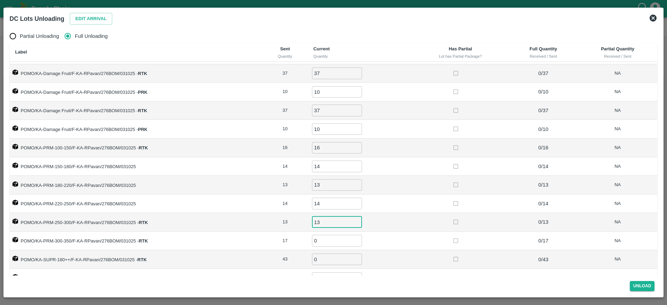
type input "13"
type input "17"
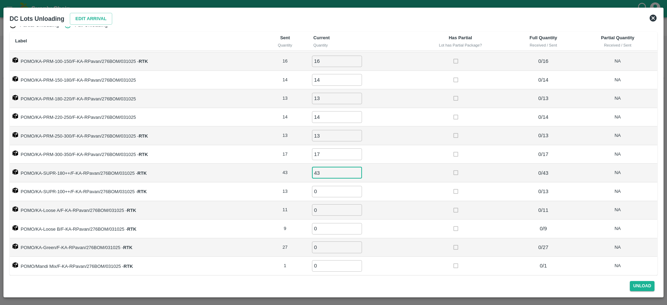
type input "43"
type input "13"
type input "11"
type input "9"
type input "27"
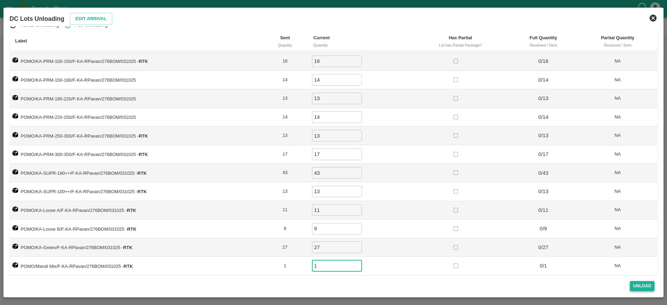
type input "1"
click at [638, 288] on button "Unload" at bounding box center [642, 286] width 25 height 10
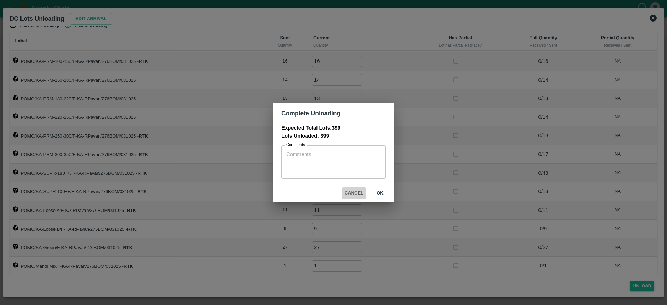
click at [356, 192] on button "Cancel" at bounding box center [354, 193] width 24 height 12
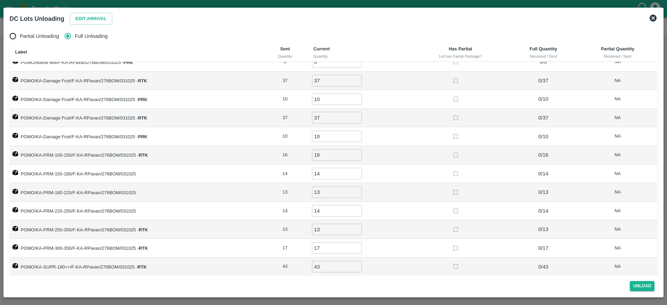
scroll to position [215, 0]
click at [103, 17] on button "Edit Arrival" at bounding box center [91, 19] width 42 height 12
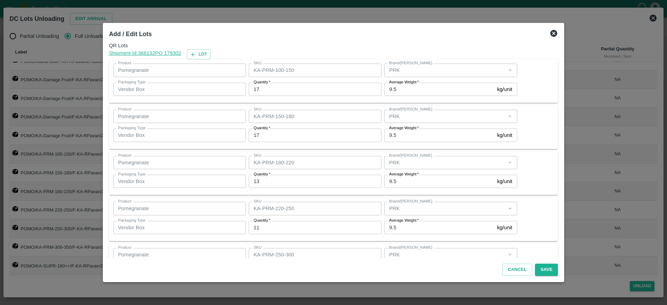
scroll to position [0, 0]
click at [523, 98] on div "Product Pomegranate Product SKU KA-PRM-100-150 SKU Brand/Marka Brand/Marka Pack…" at bounding box center [333, 83] width 441 height 35
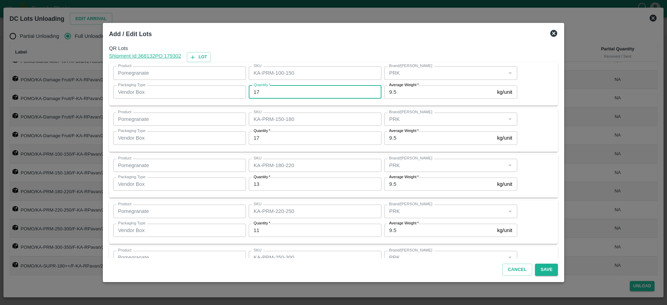
click at [287, 93] on input "17" at bounding box center [315, 91] width 133 height 13
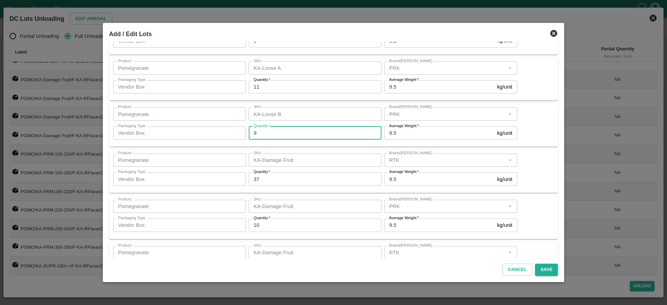
scroll to position [374, 0]
click at [285, 182] on input "37" at bounding box center [315, 178] width 133 height 13
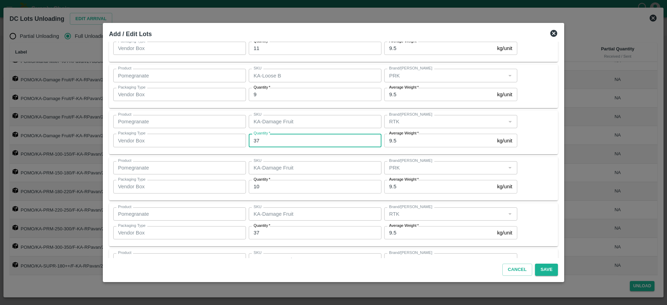
scroll to position [412, 0]
type input "3"
type input "0"
click at [522, 223] on div "Product Pomegranate Product SKU KA-Damage Fruit SKU Brand/Marka Brand/Marka Pac…" at bounding box center [333, 225] width 441 height 35
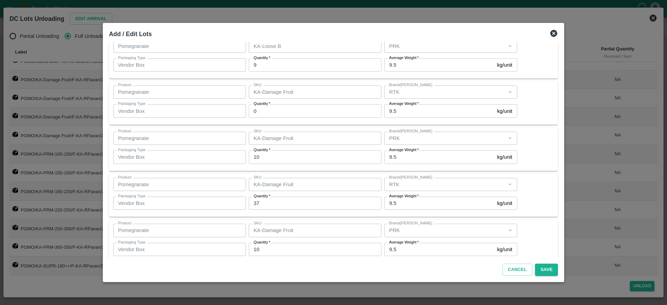
scroll to position [443, 0]
click at [537, 267] on button "Save" at bounding box center [546, 270] width 23 height 12
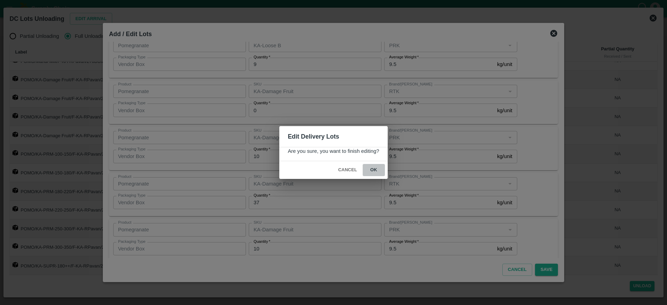
click at [373, 171] on button "ok" at bounding box center [374, 170] width 22 height 12
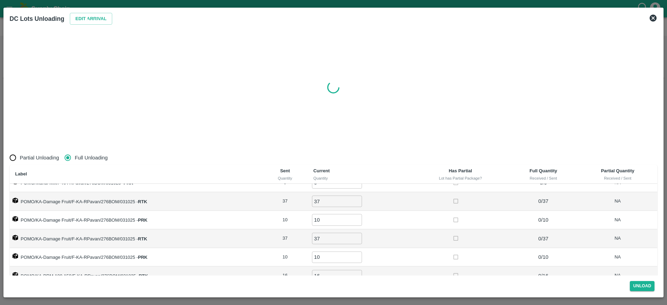
radio input "true"
type input "0"
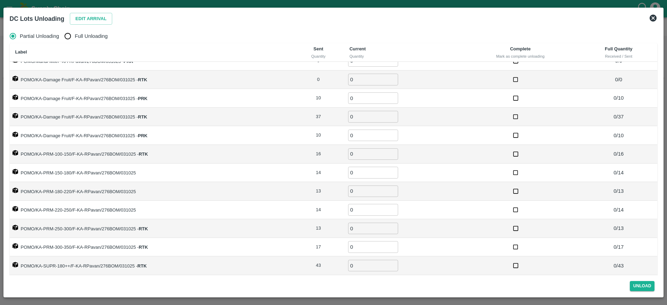
scroll to position [0, 0]
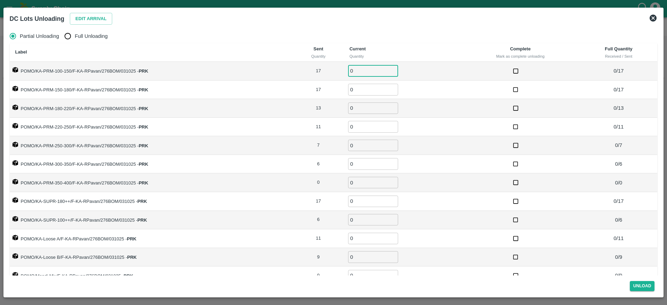
click at [361, 71] on input "0" at bounding box center [373, 70] width 50 height 11
click at [77, 38] on span "Full Unloading" at bounding box center [91, 36] width 33 height 8
click at [75, 38] on input "Full Unloading" at bounding box center [68, 36] width 14 height 14
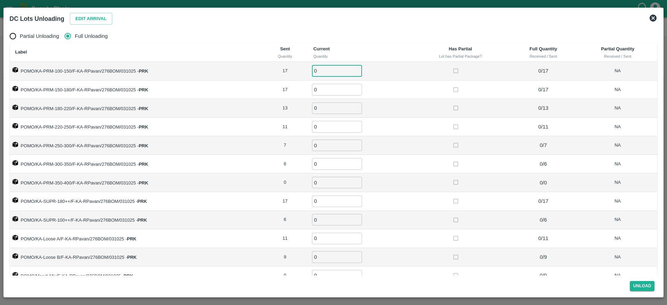
click at [320, 67] on input "0" at bounding box center [337, 70] width 50 height 11
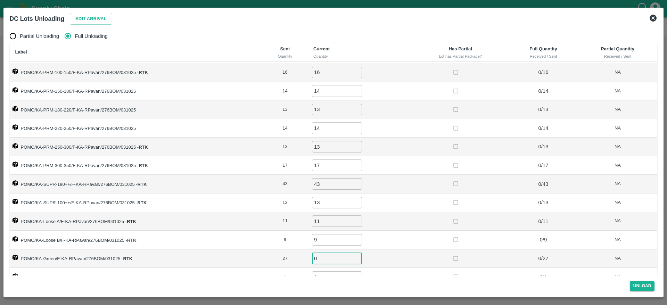
scroll to position [11, 0]
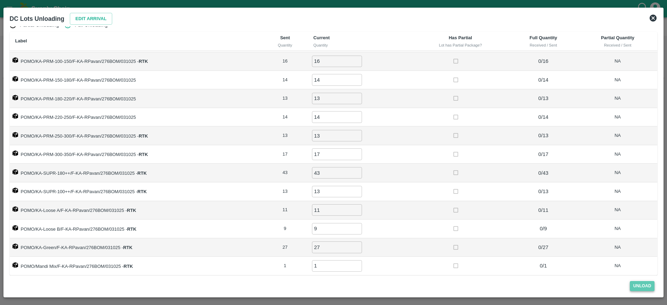
click at [637, 286] on button "Unload" at bounding box center [642, 286] width 25 height 10
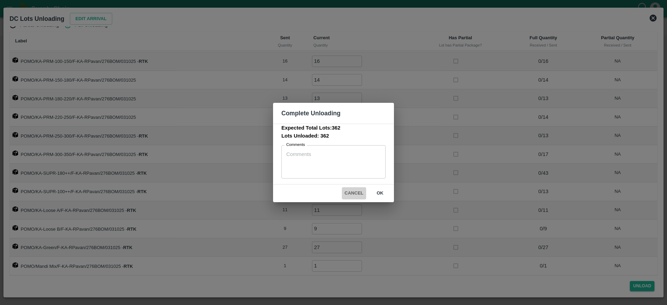
click at [355, 195] on button "Cancel" at bounding box center [354, 193] width 24 height 12
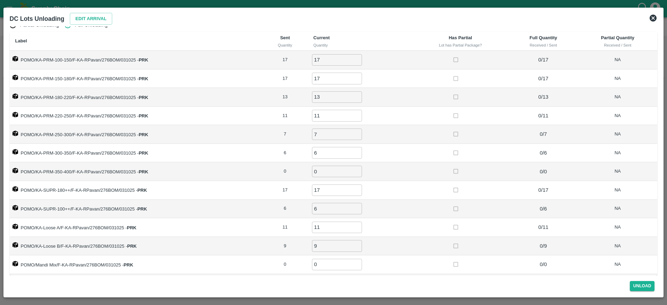
scroll to position [0, 0]
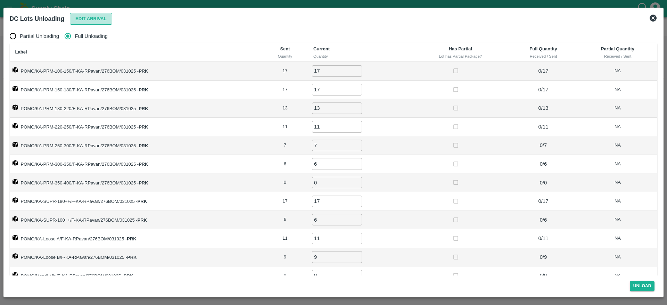
click at [94, 23] on button "Edit Arrival" at bounding box center [91, 19] width 42 height 12
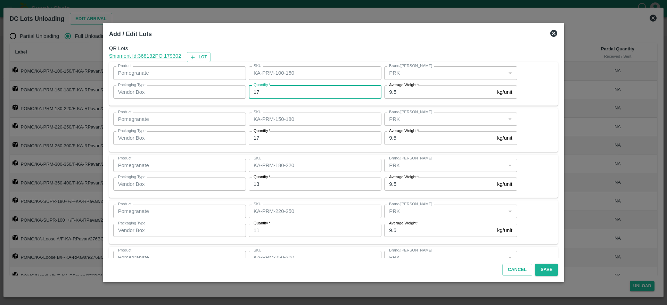
click at [315, 93] on input "17" at bounding box center [315, 91] width 133 height 13
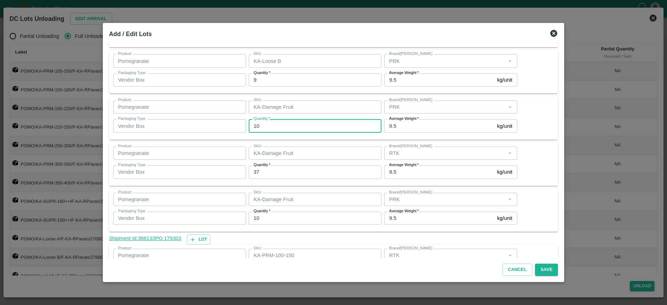
scroll to position [427, 0]
click at [526, 150] on div "Product Pomegranate Product SKU KA-Damage Fruit SKU Brand/Marka Brand/Marka Pac…" at bounding box center [333, 163] width 441 height 35
click at [294, 128] on input "10" at bounding box center [315, 125] width 133 height 13
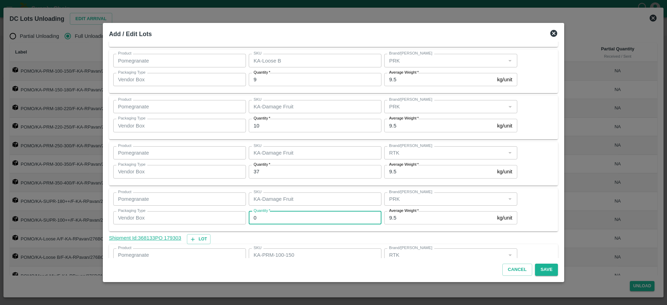
click at [533, 209] on div "Product Pomegranate Product SKU KA-Damage Fruit SKU Brand/Marka Brand/Marka Pac…" at bounding box center [333, 210] width 441 height 35
click at [537, 269] on button "Save" at bounding box center [546, 270] width 23 height 12
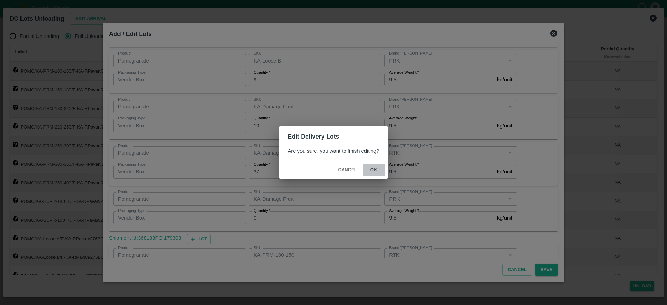
click at [371, 171] on button "ok" at bounding box center [374, 170] width 22 height 12
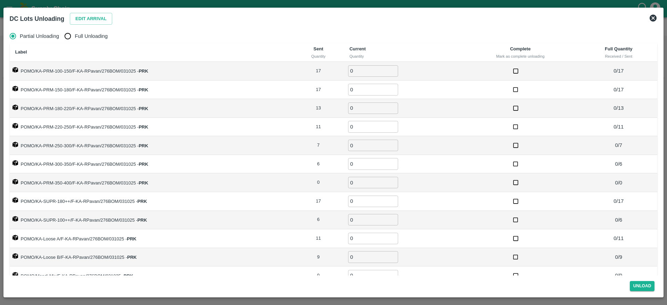
click at [70, 44] on th "Label" at bounding box center [151, 52] width 283 height 19
click at [71, 39] on input "Full Unloading" at bounding box center [68, 36] width 14 height 14
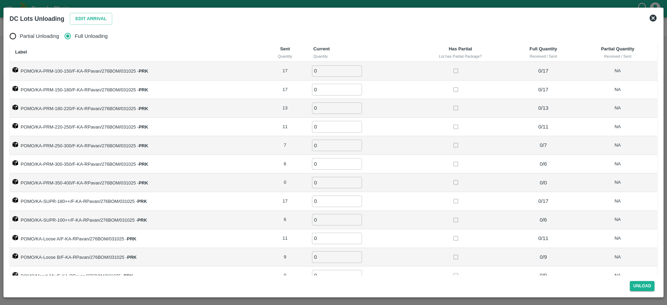
click at [329, 71] on input "0" at bounding box center [337, 70] width 50 height 11
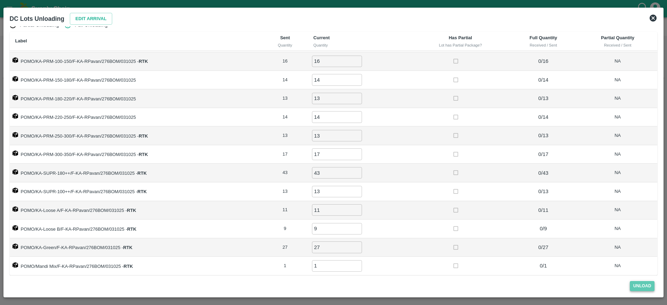
click at [642, 289] on button "Unload" at bounding box center [642, 286] width 25 height 10
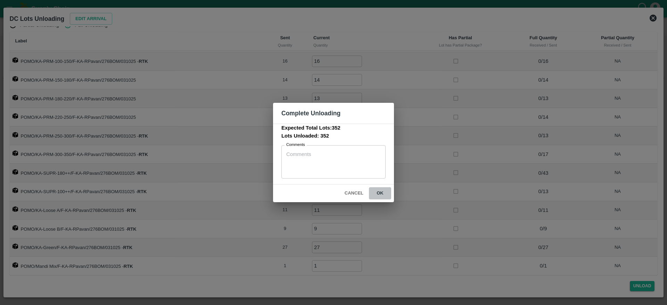
click at [375, 192] on button "ok" at bounding box center [380, 193] width 22 height 12
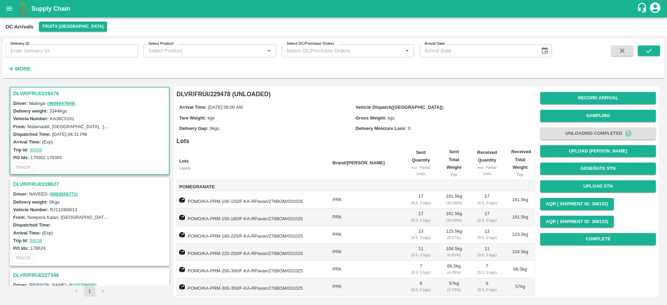
drag, startPoint x: 43, startPoint y: 15, endPoint x: 43, endPoint y: 9, distance: 5.2
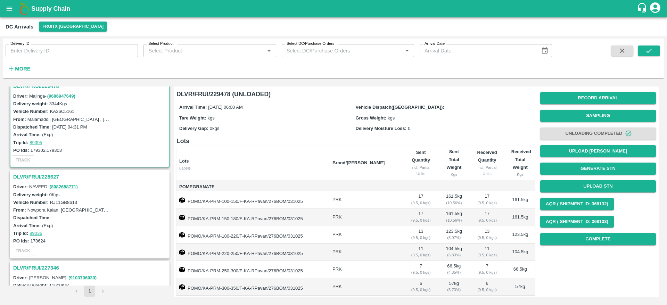
click at [40, 180] on h3 "DLVR/FRUI/228627" at bounding box center [90, 176] width 155 height 9
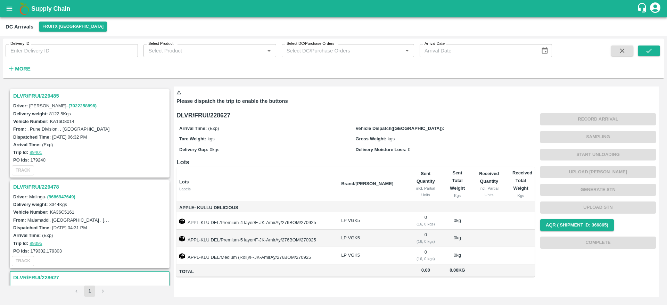
click at [28, 188] on h3 "DLVR/FRUI/229478" at bounding box center [90, 186] width 155 height 9
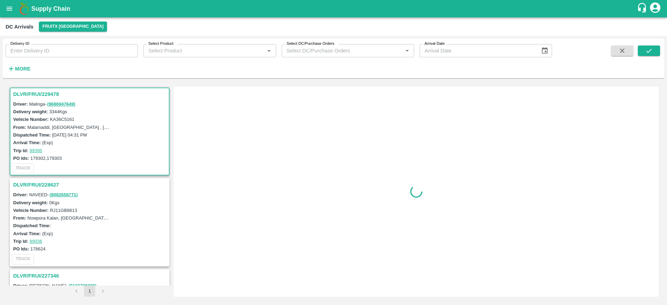
scroll to position [93, 0]
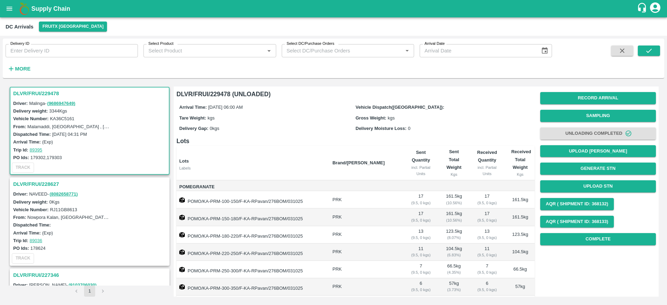
click at [32, 98] on h3 "DLVR/FRUI/229478" at bounding box center [90, 93] width 155 height 9
click at [32, 96] on h3 "DLVR/FRUI/229478" at bounding box center [90, 93] width 155 height 9
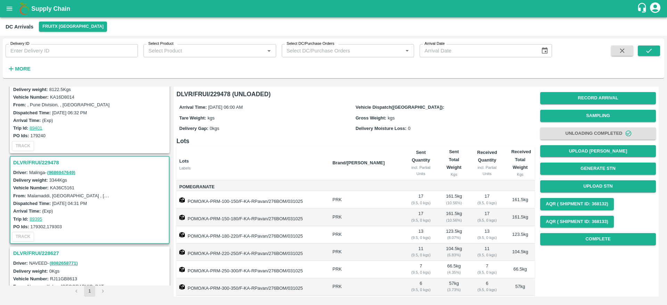
scroll to position [24, 0]
click at [34, 163] on h3 "DLVR/FRUI/229478" at bounding box center [90, 163] width 155 height 9
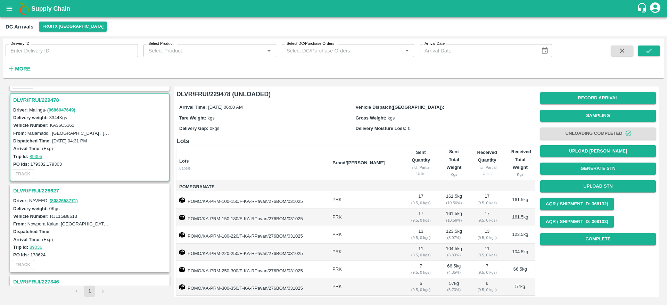
scroll to position [93, 0]
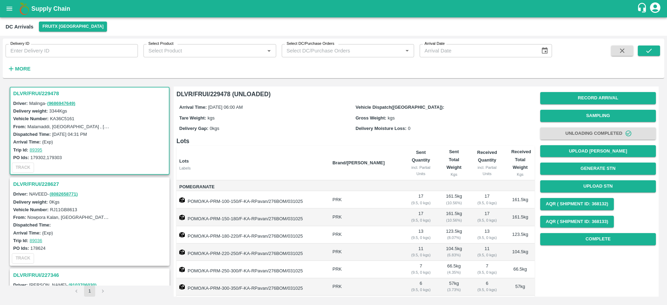
click at [31, 91] on h3 "DLVR/FRUI/229478" at bounding box center [90, 93] width 155 height 9
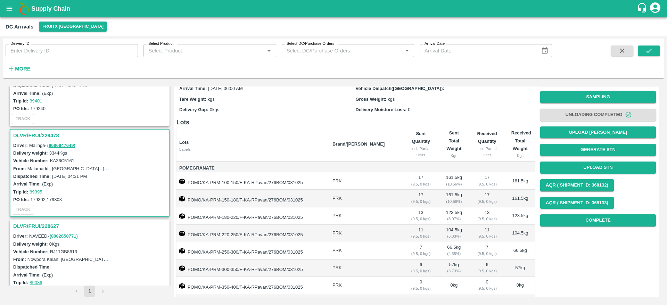
scroll to position [53, 0]
click at [42, 131] on h3 "DLVR/FRUI/229478" at bounding box center [90, 134] width 155 height 9
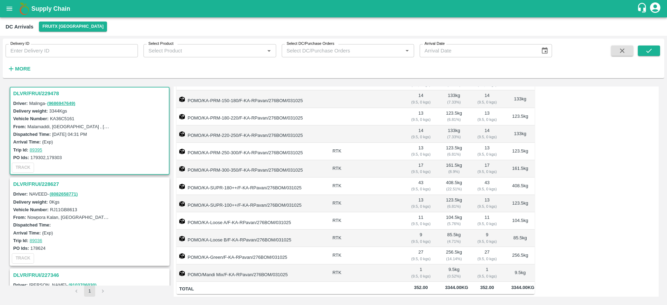
scroll to position [0, 0]
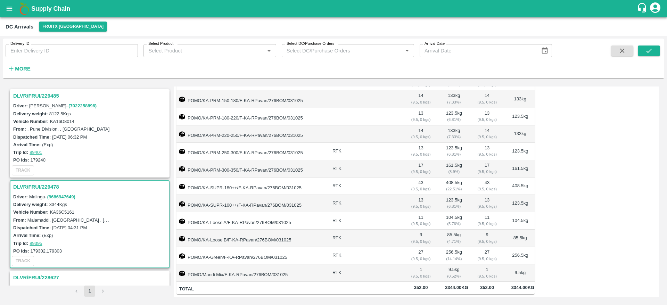
click at [27, 183] on h3 "DLVR/FRUI/229478" at bounding box center [90, 186] width 155 height 9
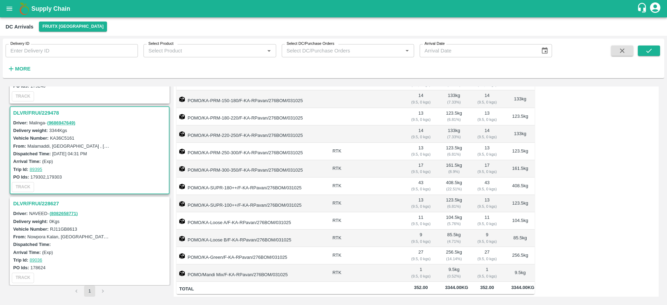
scroll to position [93, 0]
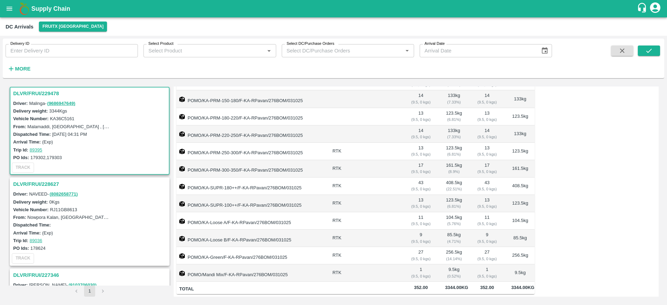
click at [38, 95] on h3 "DLVR/FRUI/229478" at bounding box center [90, 93] width 155 height 9
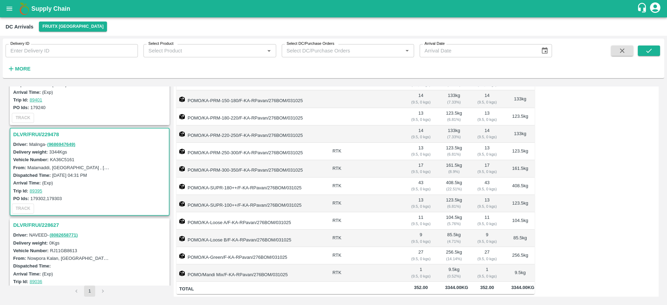
scroll to position [52, 0]
click at [35, 135] on h3 "DLVR/FRUI/229478" at bounding box center [90, 135] width 155 height 9
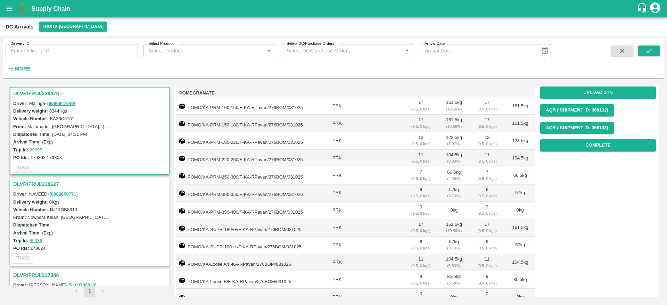
scroll to position [0, 0]
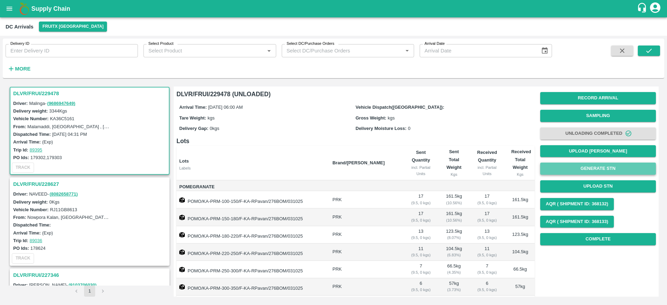
click at [601, 168] on button "Generate STN" at bounding box center [598, 169] width 116 height 12
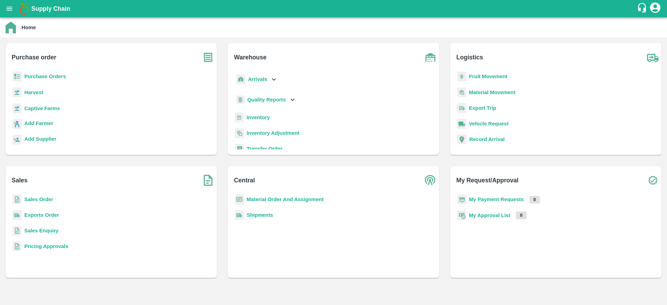
click at [39, 200] on b "Sales Order" at bounding box center [38, 200] width 29 height 6
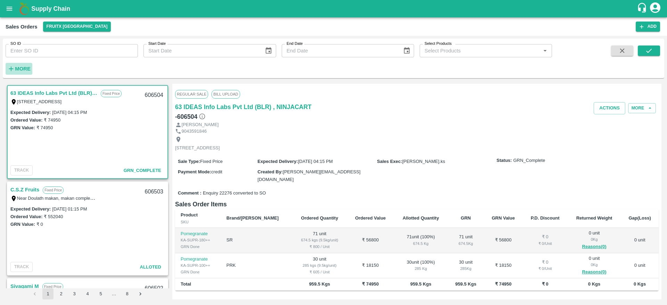
click at [24, 68] on strong "More" at bounding box center [23, 69] width 16 height 6
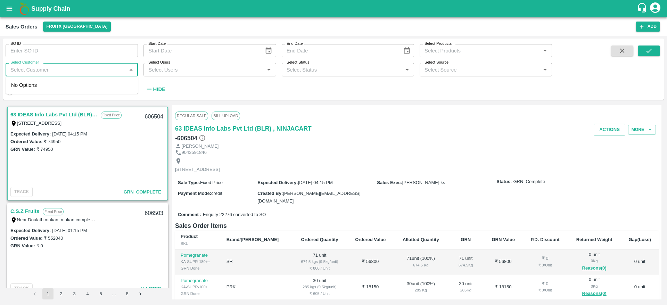
click at [37, 71] on input "Select Customer" at bounding box center [66, 69] width 117 height 9
type input "DEVAR"
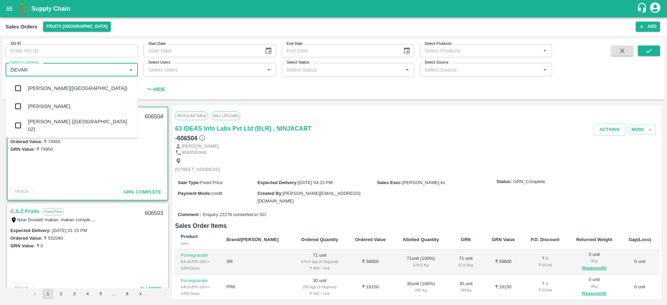
click at [35, 102] on div "Devaraj" at bounding box center [72, 106] width 132 height 18
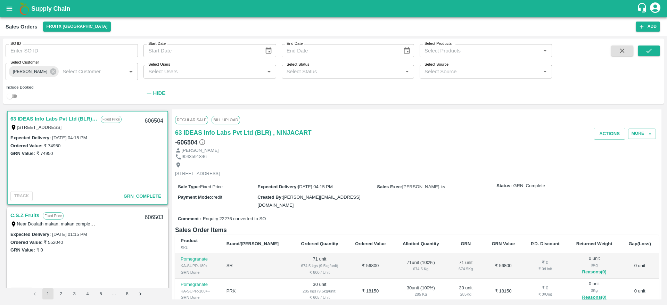
click at [11, 96] on input "checkbox" at bounding box center [9, 96] width 25 height 8
checkbox input "true"
click at [644, 51] on button "submit" at bounding box center [649, 51] width 22 height 10
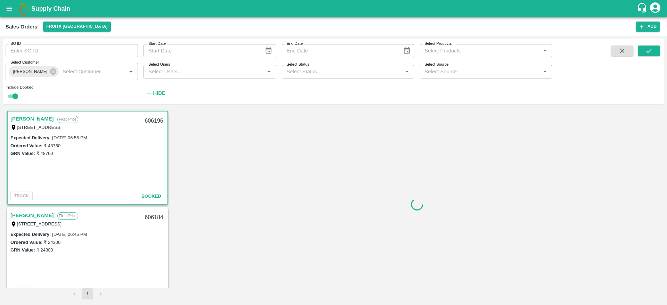
scroll to position [1, 0]
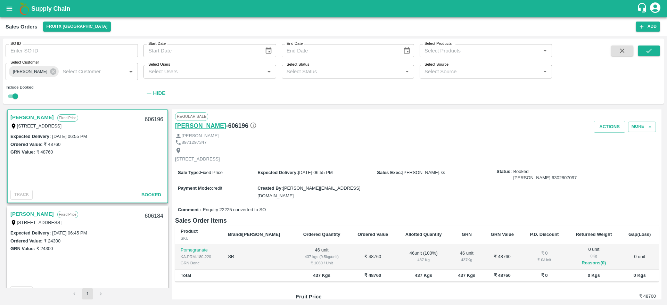
click at [189, 130] on h6 "Devaraj" at bounding box center [200, 126] width 51 height 10
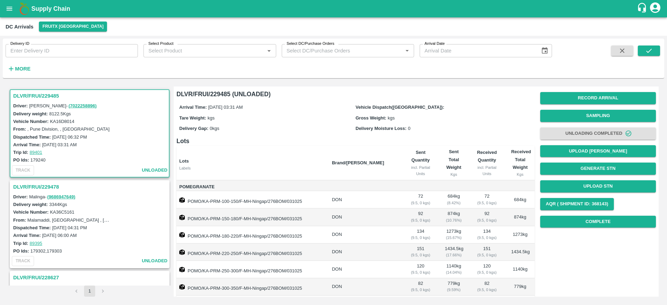
click at [38, 95] on h3 "DLVR/FRUI/229485" at bounding box center [90, 95] width 155 height 9
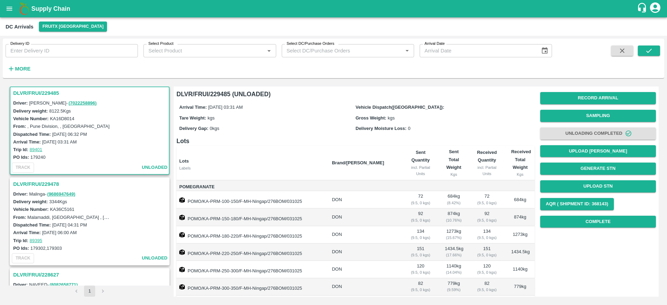
click at [36, 92] on h3 "DLVR/FRUI/229485" at bounding box center [90, 93] width 155 height 9
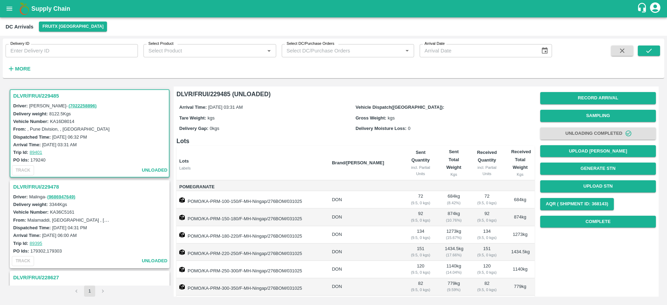
click at [35, 94] on h3 "DLVR/FRUI/229485" at bounding box center [90, 95] width 155 height 9
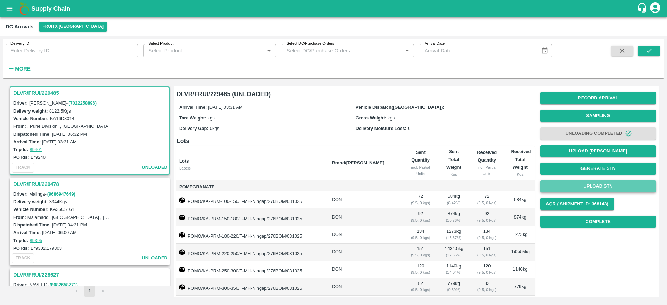
click at [600, 185] on button "Upload STN" at bounding box center [598, 186] width 116 height 12
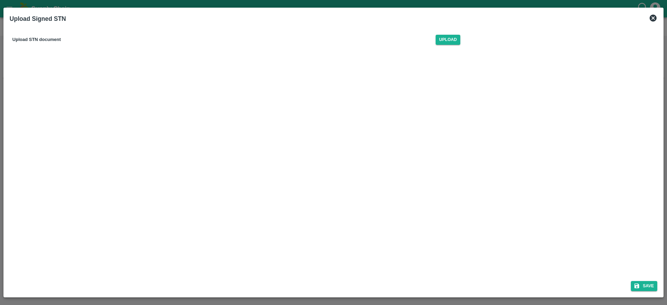
click at [457, 46] on div "Upload STN document Upload" at bounding box center [237, 39] width 454 height 21
click at [453, 41] on span "Upload" at bounding box center [448, 40] width 25 height 10
click at [0, 0] on input "Upload" at bounding box center [0, 0] width 0 height 0
click at [639, 283] on icon "submit" at bounding box center [637, 286] width 6 height 6
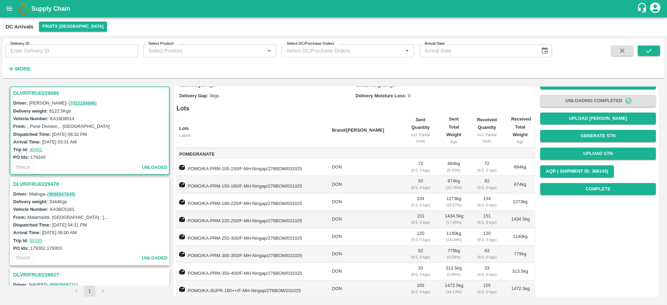
scroll to position [0, 0]
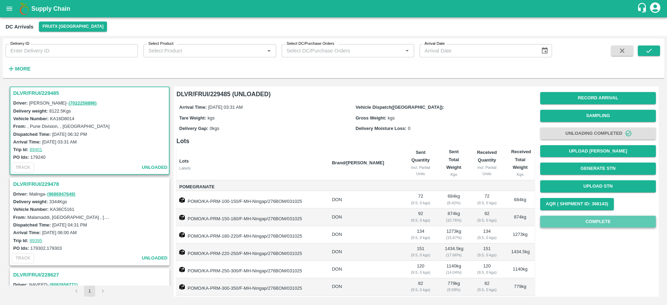
click at [585, 224] on button "Complete" at bounding box center [598, 222] width 116 height 12
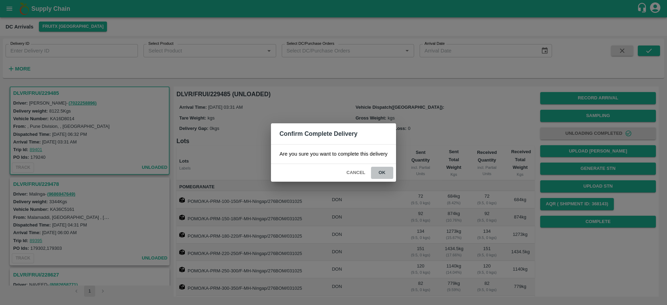
click at [383, 172] on button "ok" at bounding box center [382, 173] width 22 height 12
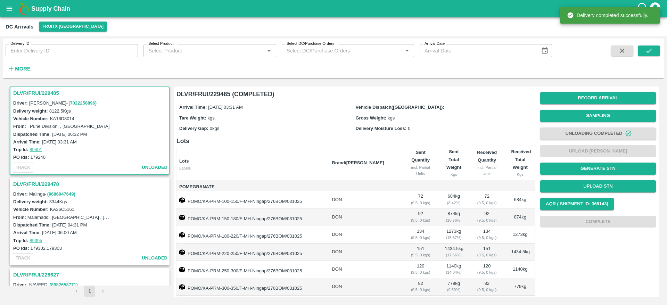
click at [31, 182] on h3 "DLVR/FRUI/229478" at bounding box center [90, 184] width 155 height 9
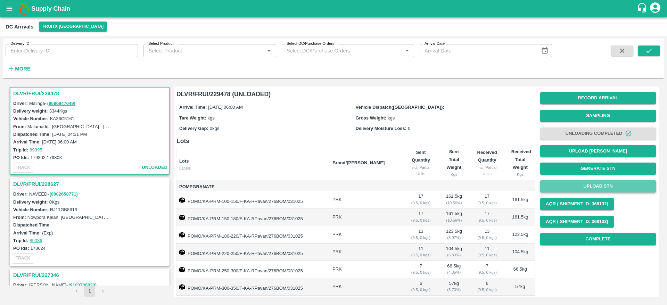
click at [599, 189] on button "Upload STN" at bounding box center [598, 186] width 116 height 12
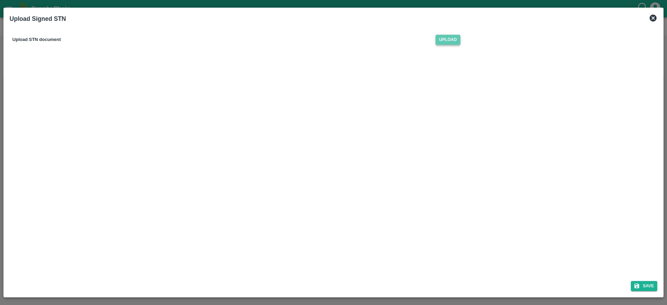
click at [460, 39] on span "Upload" at bounding box center [448, 40] width 25 height 10
click at [0, 0] on input "Upload" at bounding box center [0, 0] width 0 height 0
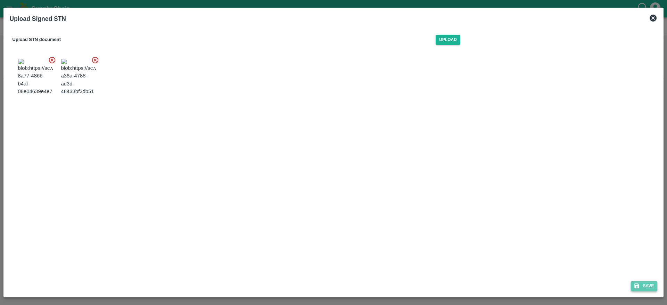
click at [643, 285] on button "Save" at bounding box center [644, 286] width 26 height 10
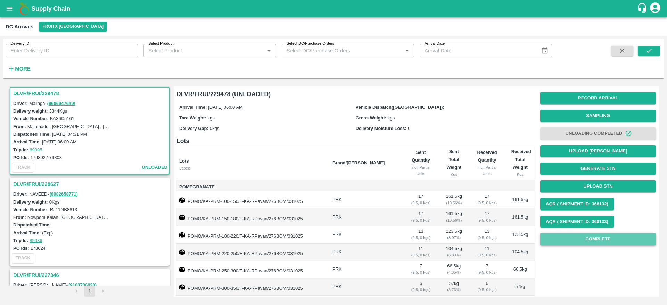
click at [581, 245] on button "Complete" at bounding box center [598, 239] width 116 height 12
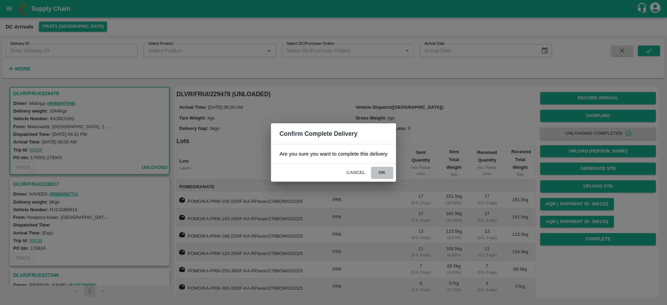
click at [381, 168] on button "ok" at bounding box center [382, 173] width 22 height 12
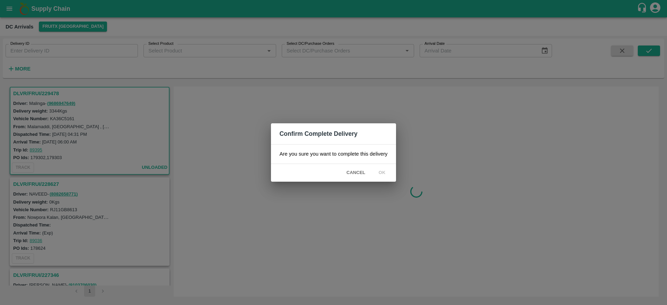
click at [353, 175] on span "Cancel" at bounding box center [356, 173] width 24 height 12
click at [356, 163] on div "Are you sure you want to complete this delivery" at bounding box center [333, 153] width 125 height 19
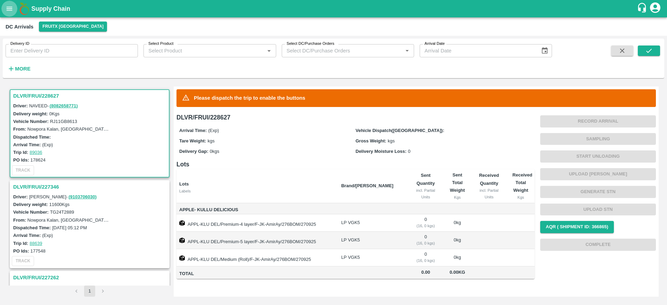
click at [11, 9] on icon "open drawer" at bounding box center [10, 9] width 8 height 8
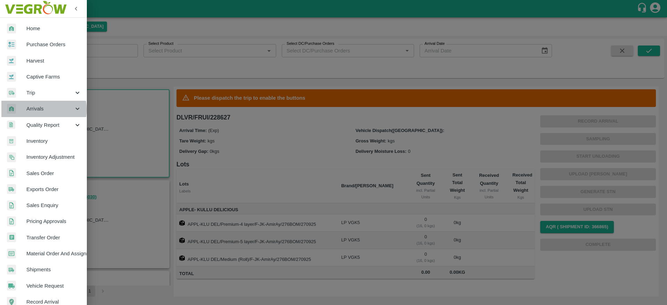
click at [42, 109] on span "Arrivals" at bounding box center [49, 109] width 47 height 8
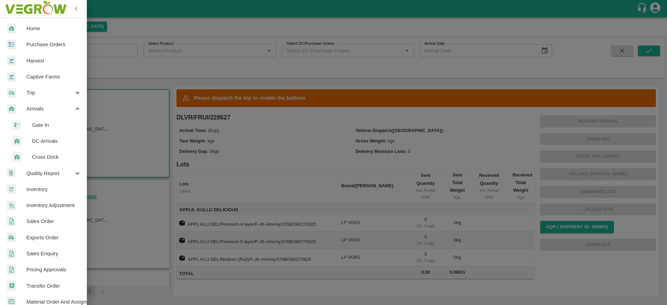
click at [51, 145] on li "DC Arrivals" at bounding box center [46, 141] width 81 height 16
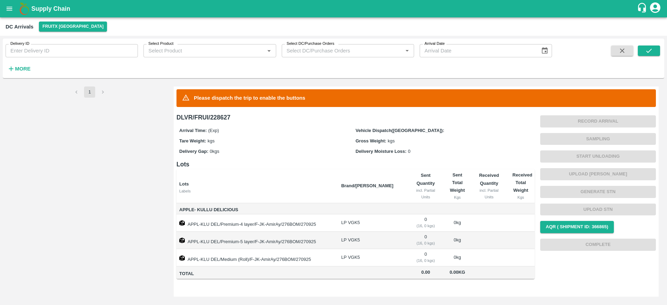
click at [48, 8] on b "Supply Chain" at bounding box center [50, 8] width 39 height 7
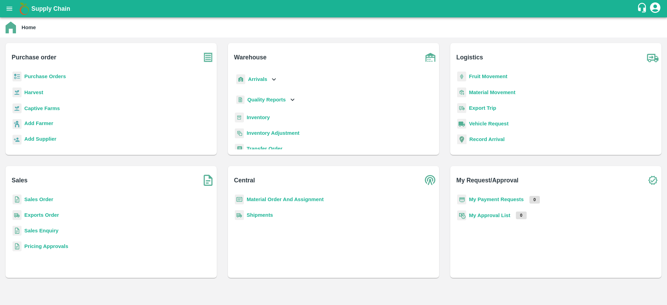
click at [48, 8] on b "Supply Chain" at bounding box center [50, 8] width 39 height 7
click at [266, 81] on b "Arrivals" at bounding box center [257, 79] width 19 height 6
click at [267, 113] on span "DC Arrivals" at bounding box center [267, 111] width 26 height 8
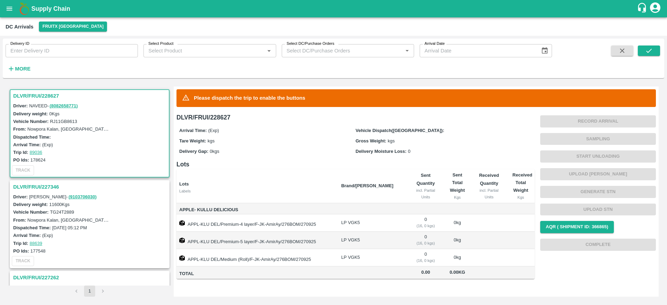
click at [37, 91] on h3 "DLVR/FRUI/228627" at bounding box center [90, 95] width 155 height 9
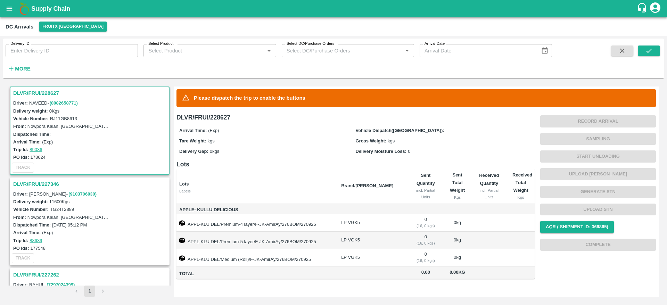
click at [39, 179] on div "DLVR/FRUI/227346" at bounding box center [89, 184] width 158 height 12
click at [38, 184] on h3 "DLVR/FRUI/227346" at bounding box center [90, 184] width 155 height 9
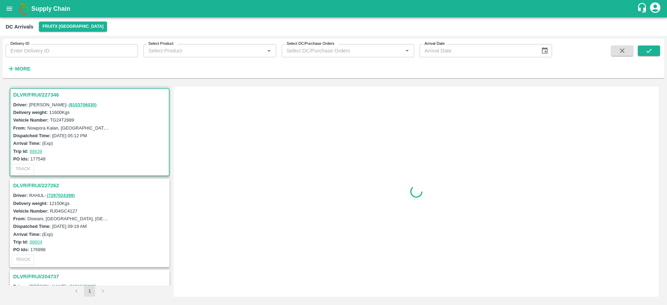
scroll to position [93, 0]
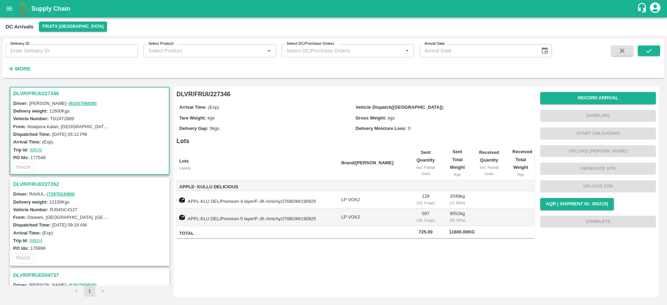
click at [24, 185] on h3 "DLVR/FRUI/227262" at bounding box center [90, 184] width 155 height 9
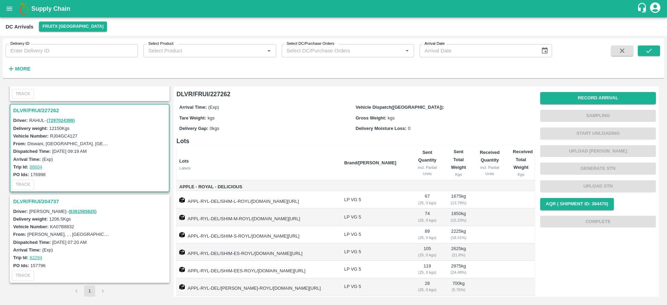
scroll to position [39, 0]
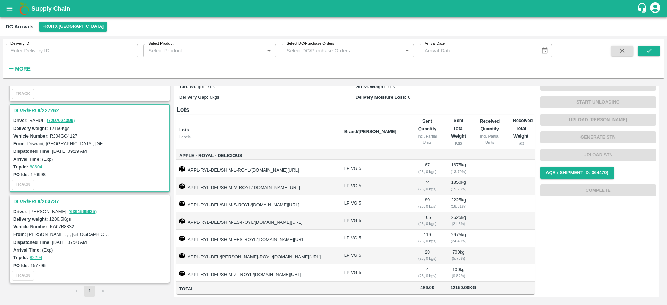
click at [46, 200] on h3 "DLVR/FRUI/204737" at bounding box center [90, 201] width 155 height 9
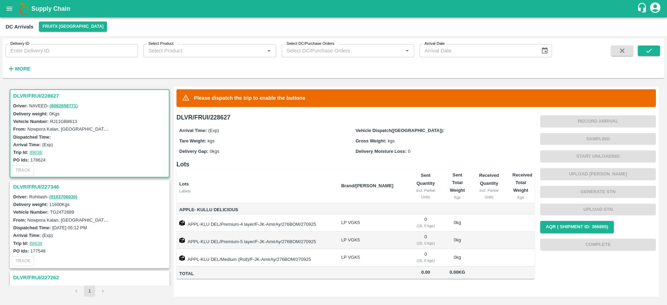
click at [39, 93] on h3 "DLVR/FRUI/228627" at bounding box center [90, 95] width 155 height 9
